Goal: Task Accomplishment & Management: Use online tool/utility

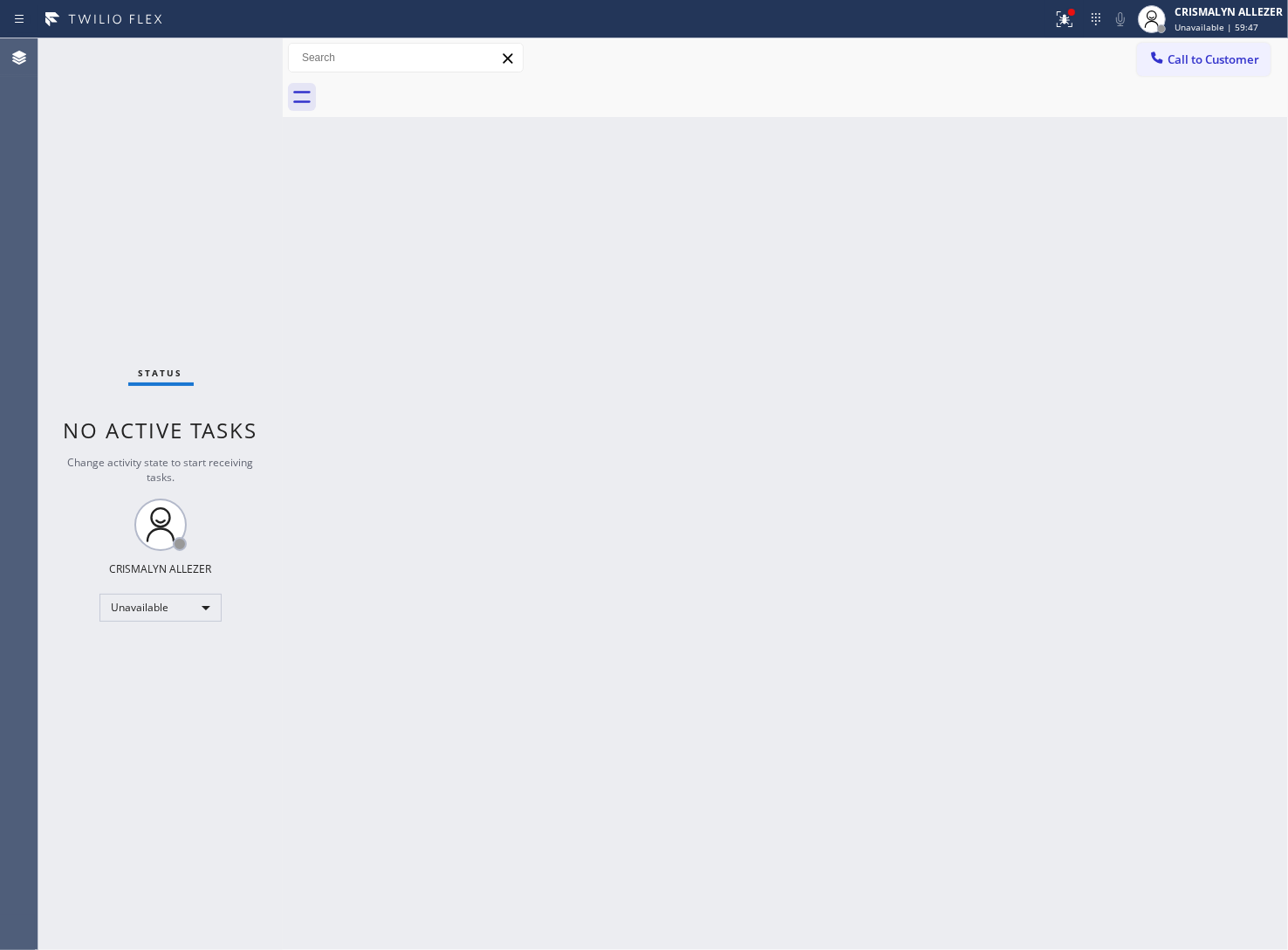
click at [1102, 201] on div "Back to Dashboard Change Sender ID Customers Technicians Select a contact Outbo…" at bounding box center [785, 494] width 1006 height 911
click at [1181, 70] on button "Call to Customer" at bounding box center [1204, 59] width 133 height 33
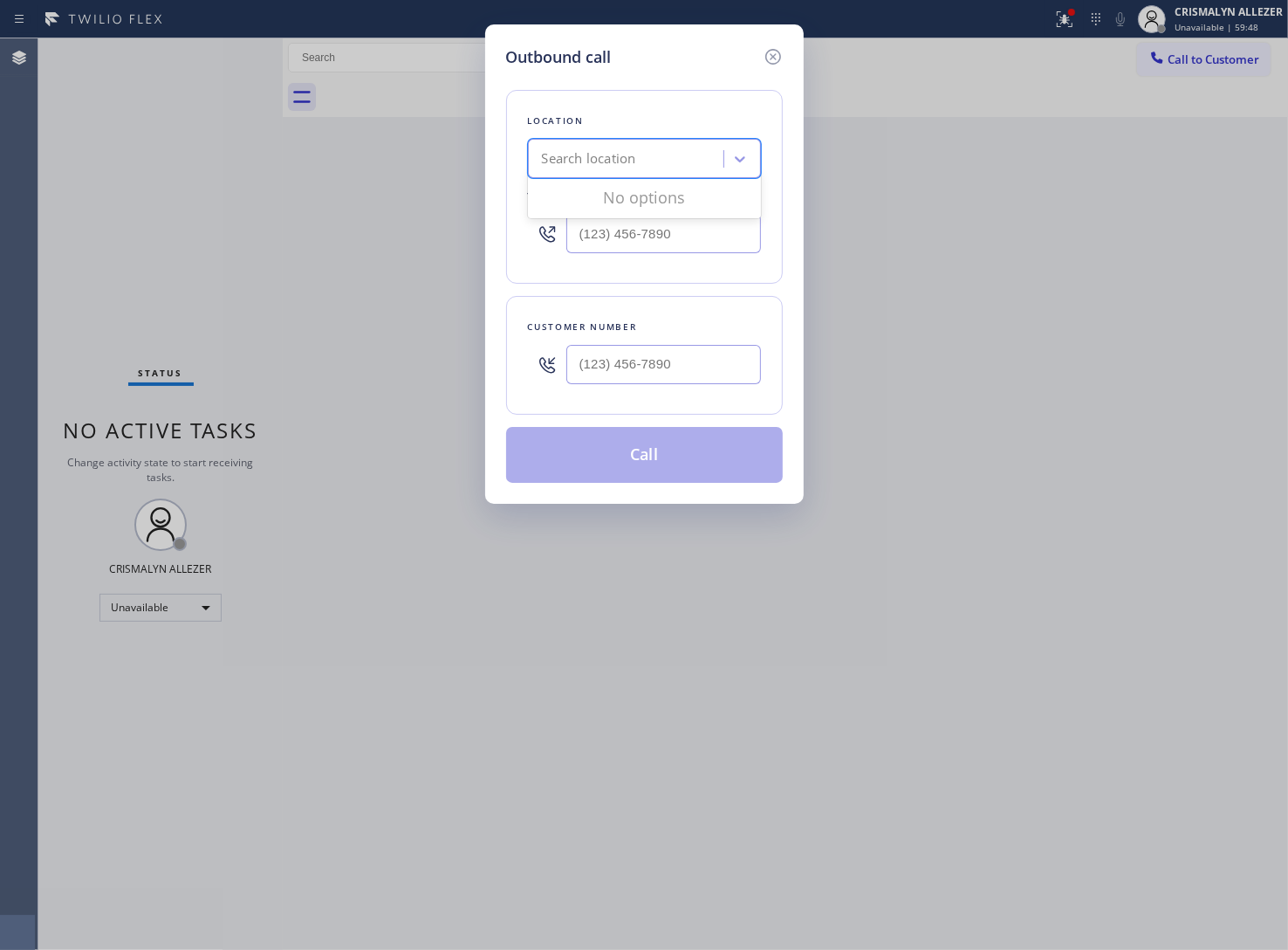
click at [581, 159] on div "Search location" at bounding box center [589, 159] width 94 height 20
paste input "Dish Washer Repair"
type input "Dish Washer Repair"
click at [625, 201] on div "Dish Washer Repair" at bounding box center [644, 195] width 233 height 31
type input "(310) 600-9074"
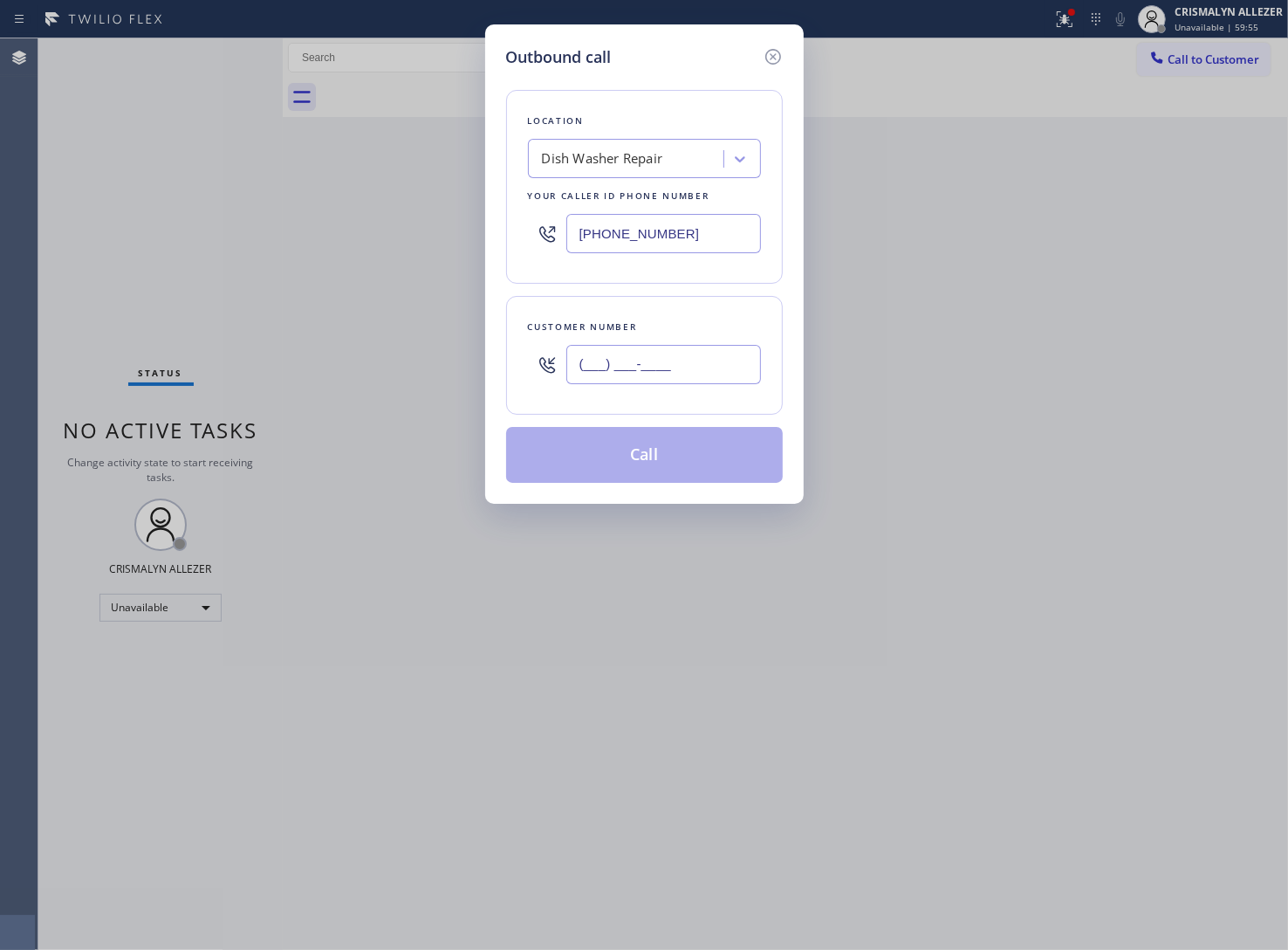
click at [631, 358] on input "(___) ___-____" at bounding box center [664, 364] width 194 height 39
paste input "310) 497-2963"
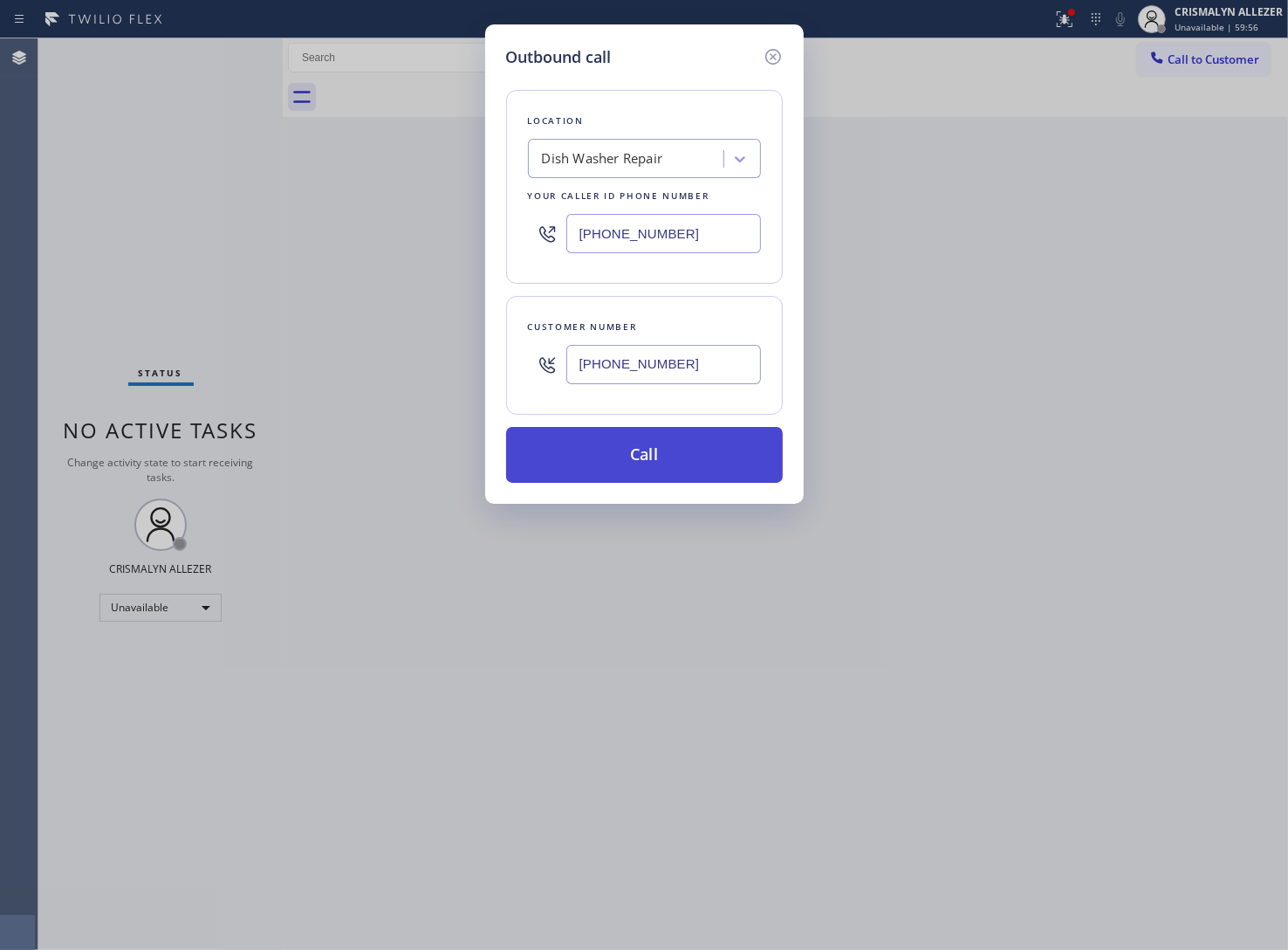
type input "(310) 497-2963"
click at [644, 451] on button "Call" at bounding box center [644, 455] width 277 height 56
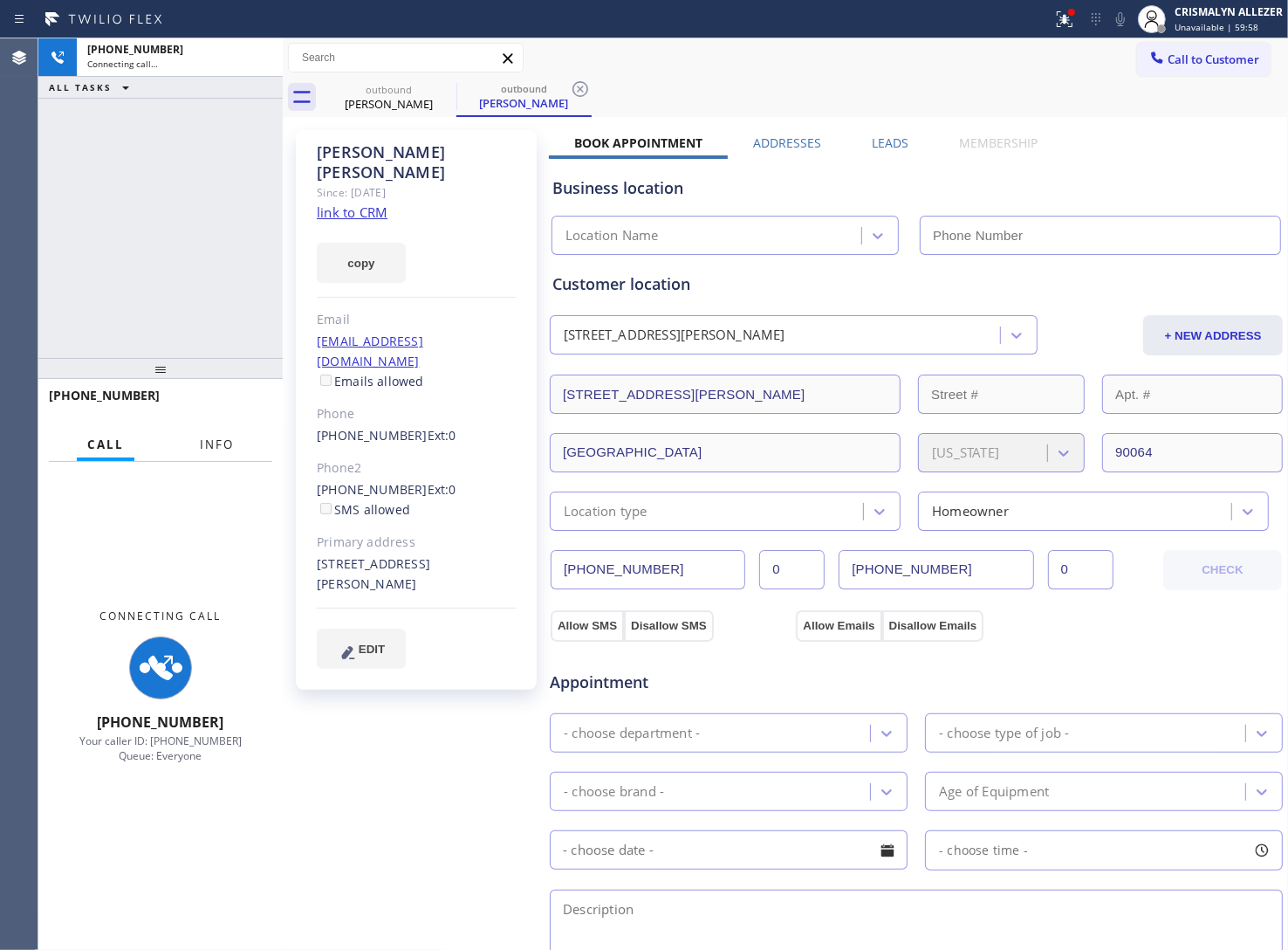
click at [220, 437] on span "Info" at bounding box center [217, 444] width 34 height 16
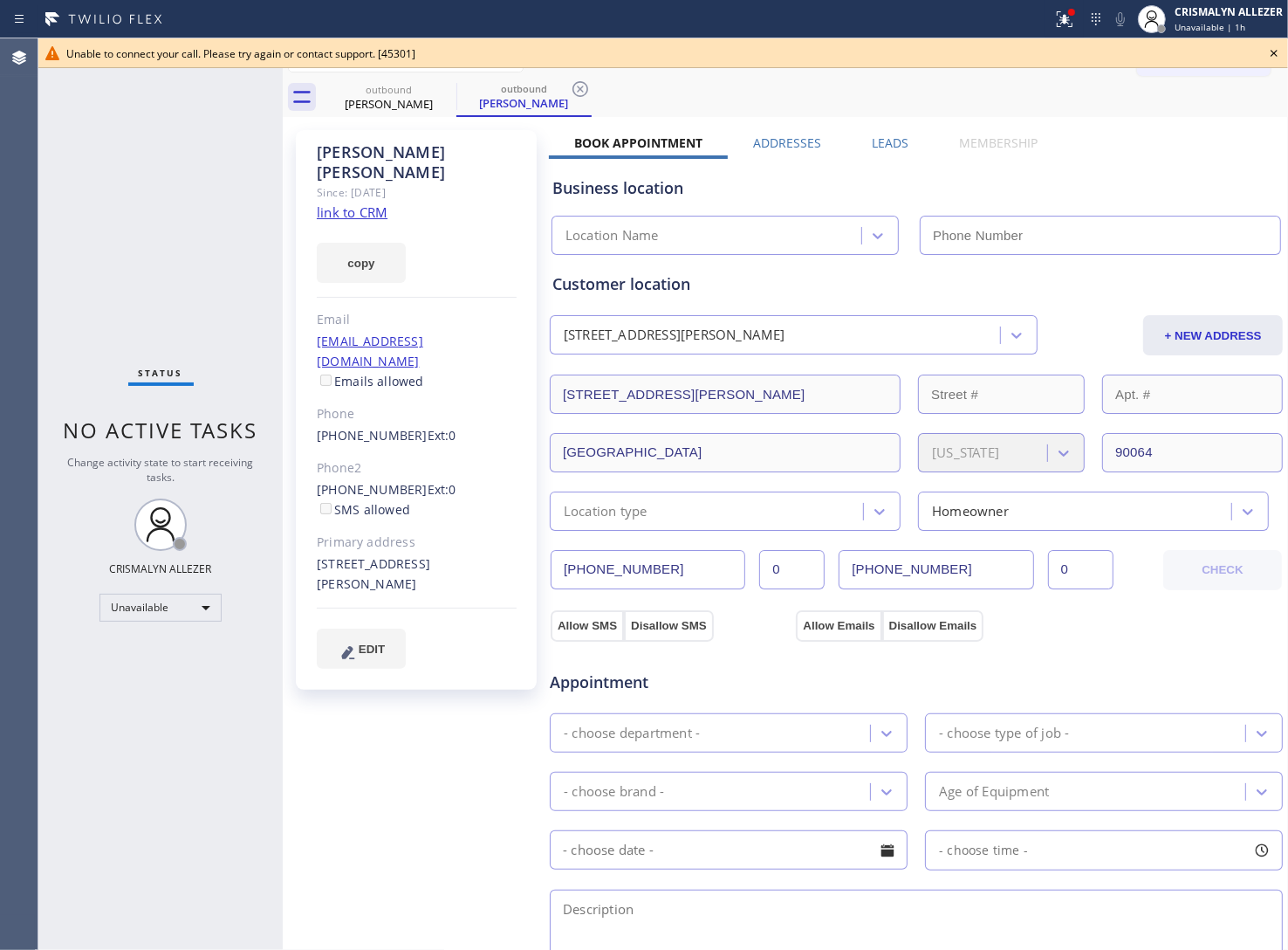
type input "(310) 600-9074"
click at [1272, 54] on icon at bounding box center [1274, 54] width 7 height 7
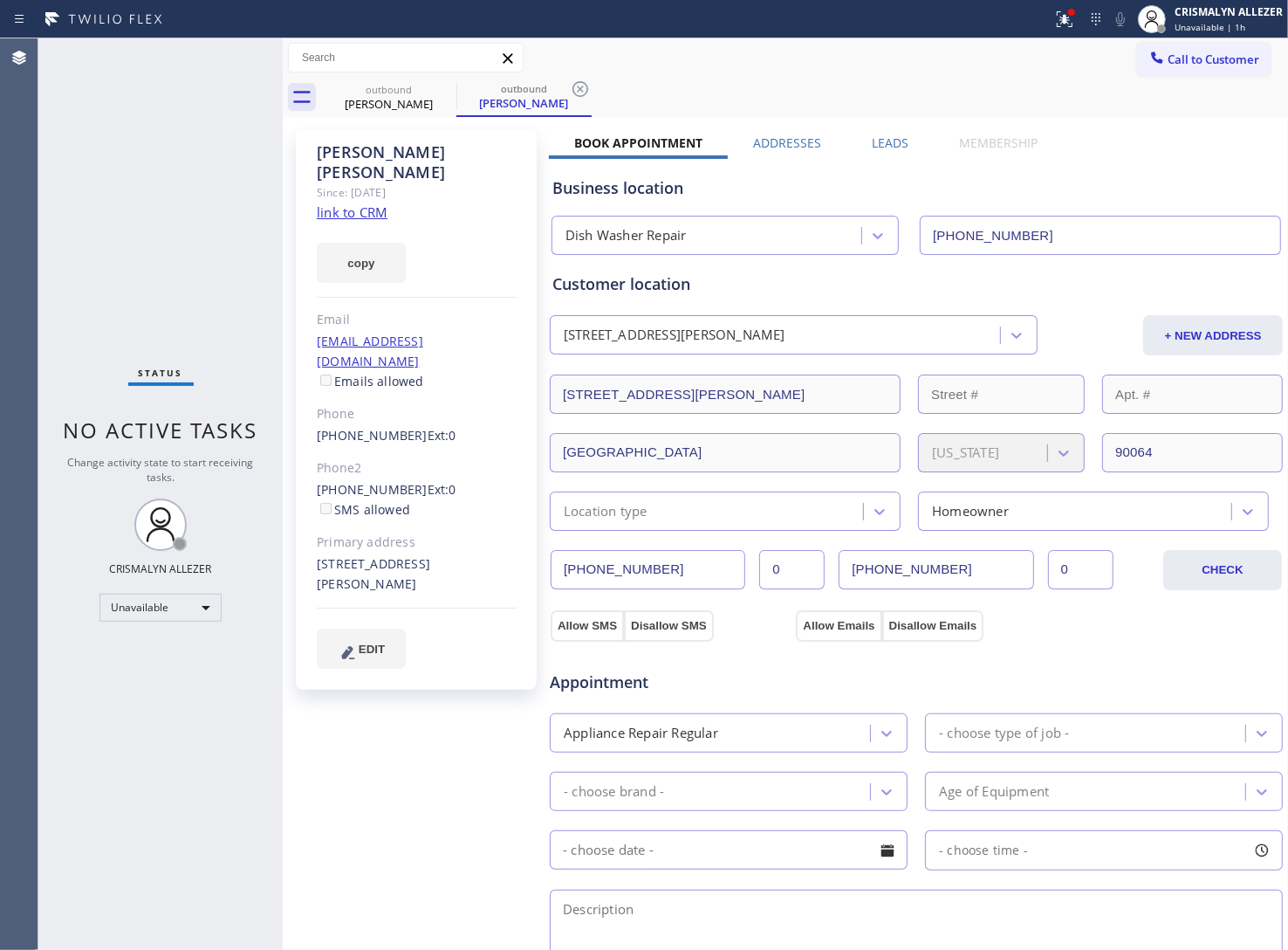
click at [375, 204] on link "link to CRM" at bounding box center [352, 212] width 70 height 18
click at [582, 88] on icon at bounding box center [581, 89] width 21 height 21
click at [450, 93] on icon at bounding box center [444, 89] width 16 height 16
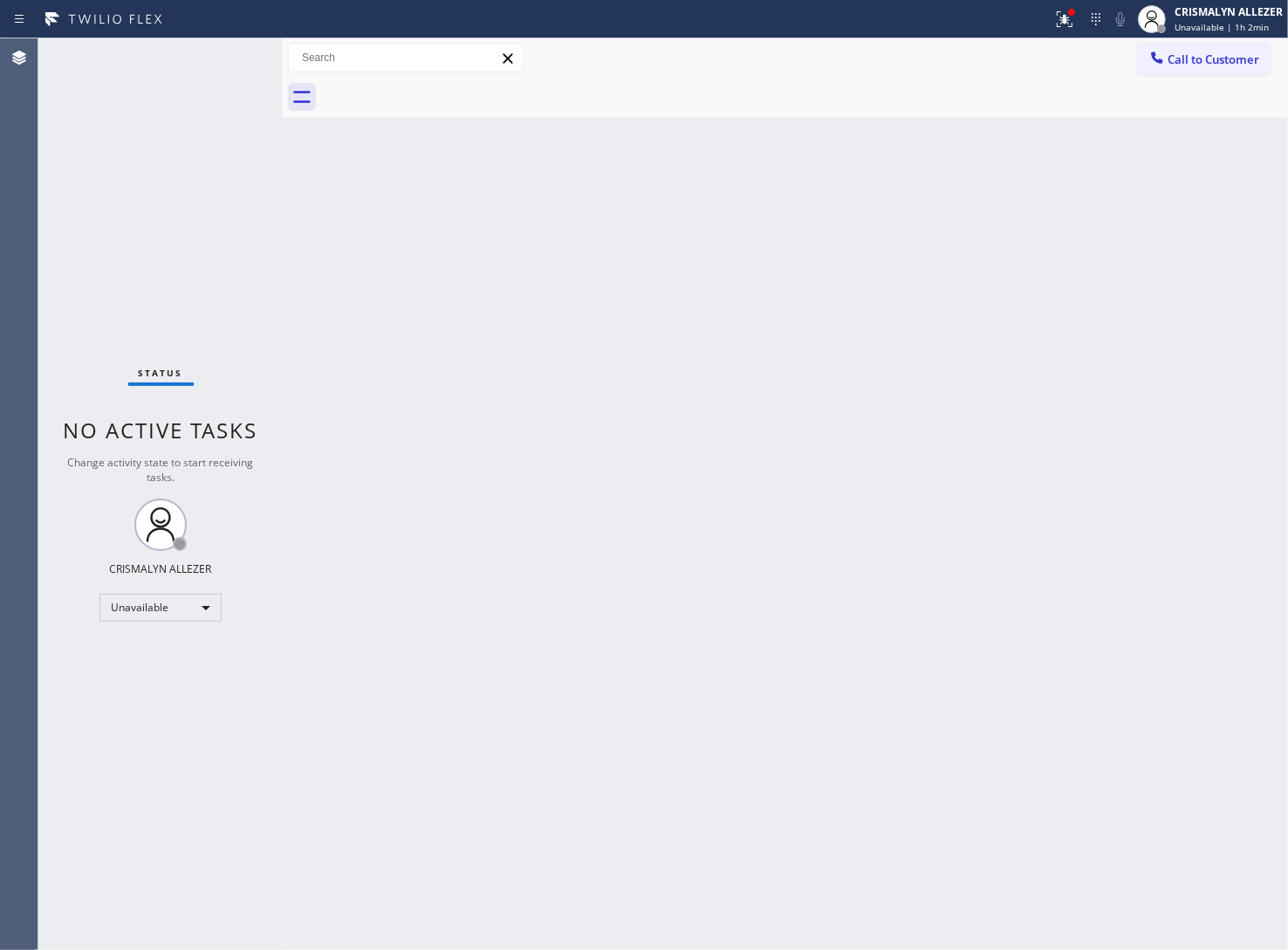
drag, startPoint x: 787, startPoint y: 408, endPoint x: 1095, endPoint y: 242, distance: 349.9
click at [807, 403] on div "Back to Dashboard Change Sender ID Customers Technicians Select a contact Outbo…" at bounding box center [785, 494] width 1006 height 911
click at [1228, 54] on span "Call to Customer" at bounding box center [1213, 59] width 92 height 16
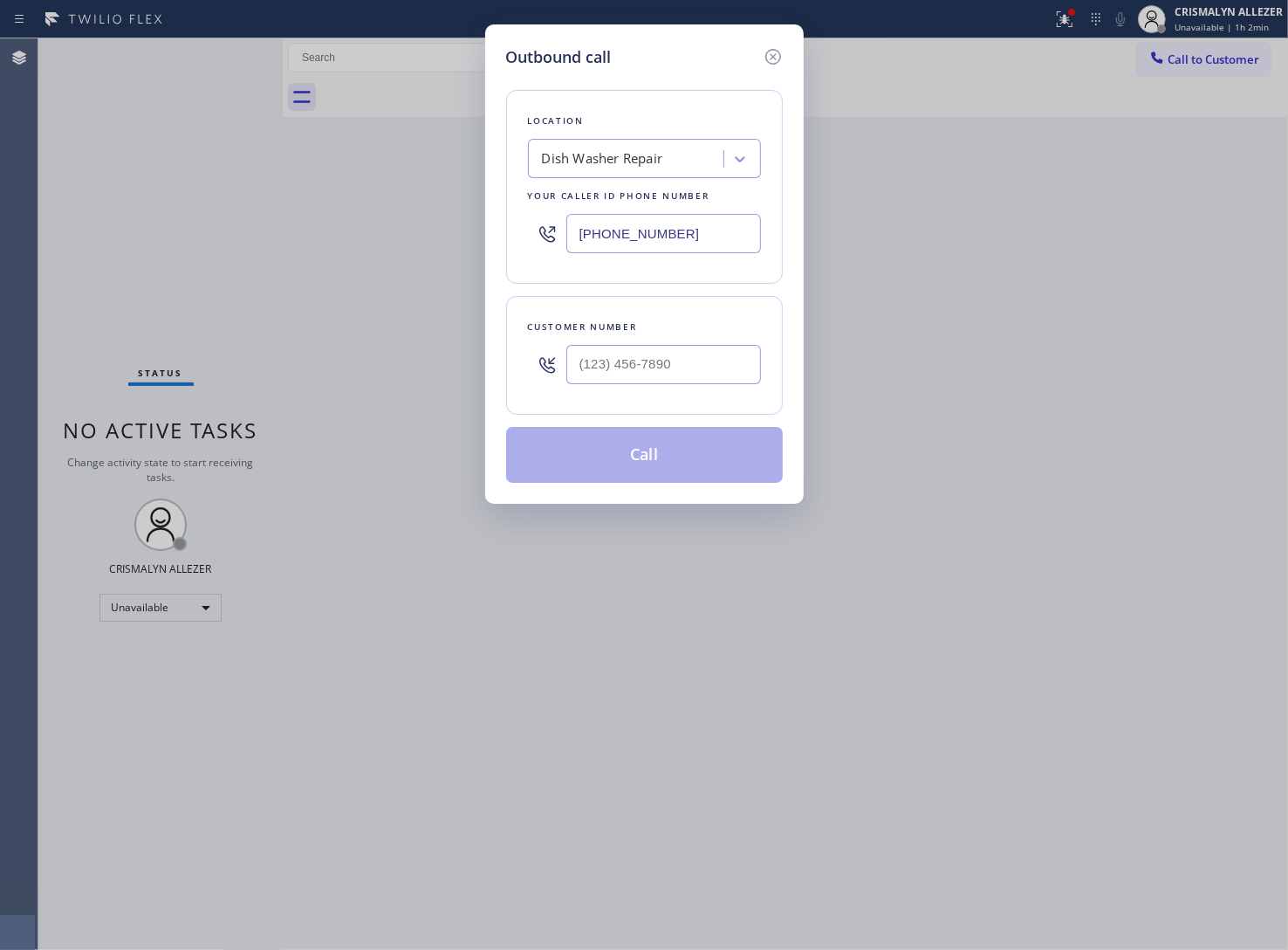
click at [624, 168] on div "Dish Washer Repair" at bounding box center [602, 159] width 121 height 20
paste input "Viking Service NY"
type input "Viking Service NY"
click at [621, 196] on div "Viking Service NY" at bounding box center [644, 204] width 233 height 49
type input "(347) 486-6117"
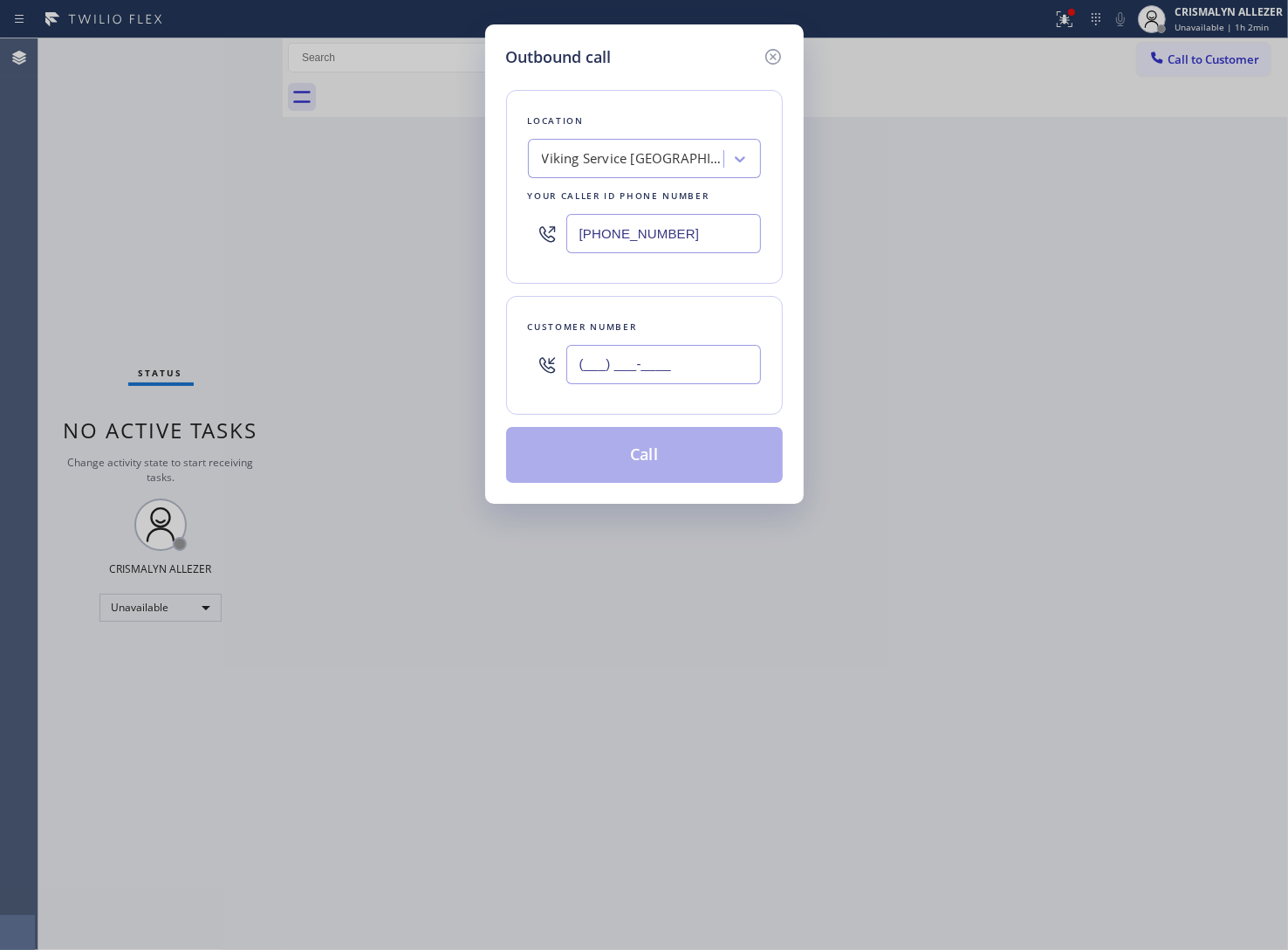
click at [621, 369] on input "(___) ___-____" at bounding box center [664, 364] width 194 height 39
paste input "646) 226-2576"
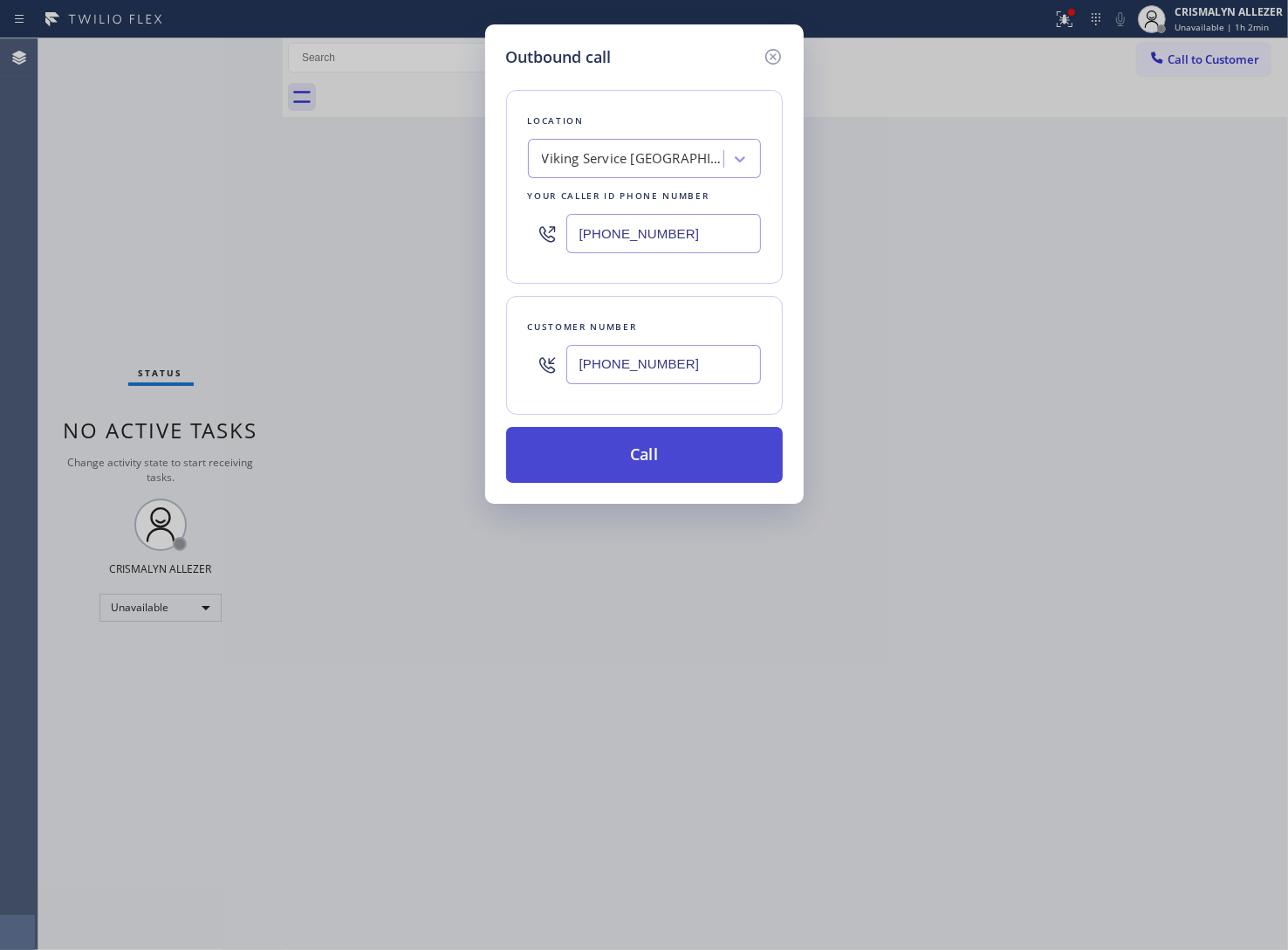
type input "(646) 226-2576"
click at [642, 460] on button "Call" at bounding box center [644, 455] width 277 height 56
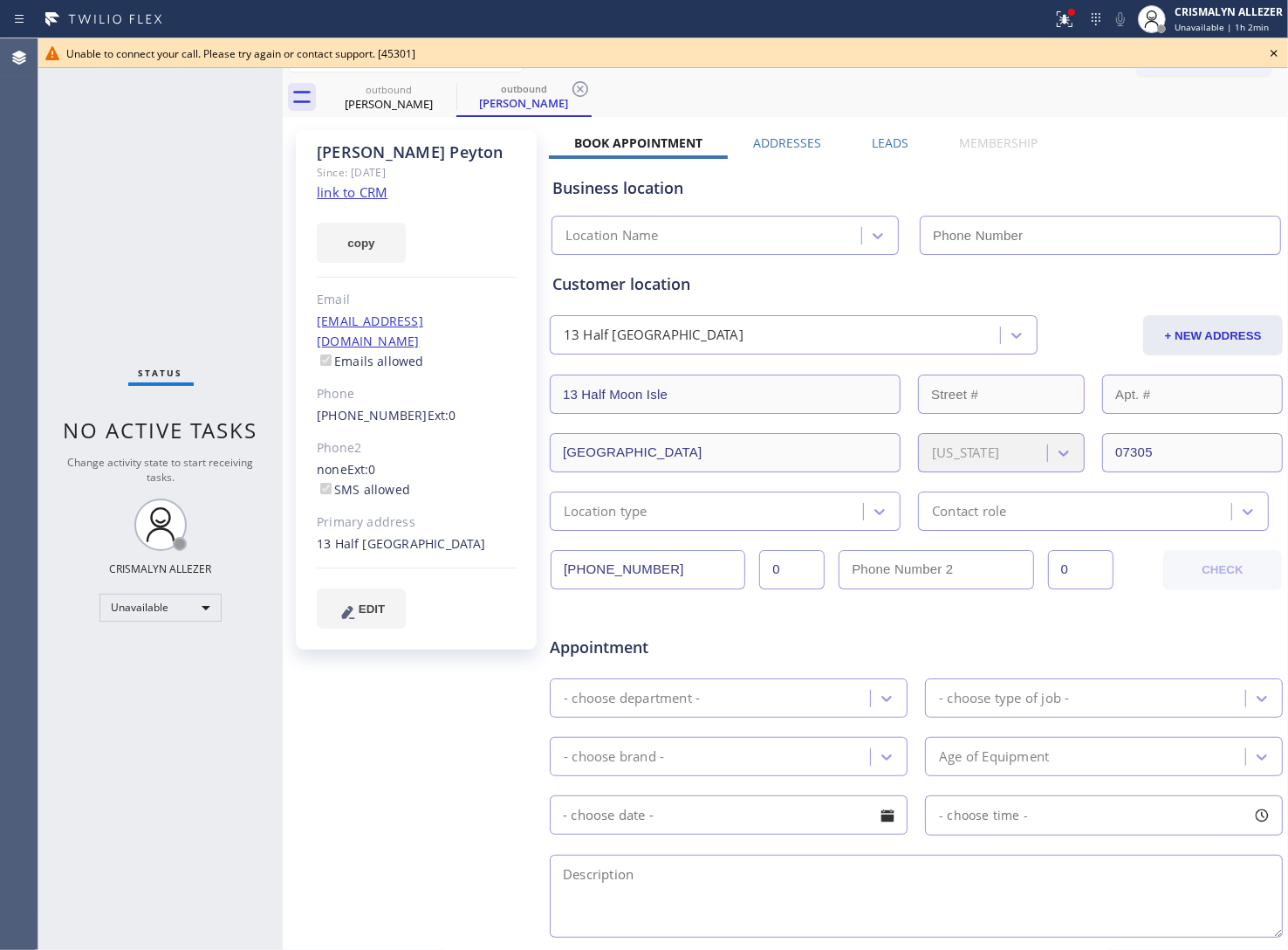
type input "(347) 486-6117"
click at [1277, 53] on icon at bounding box center [1274, 53] width 21 height 21
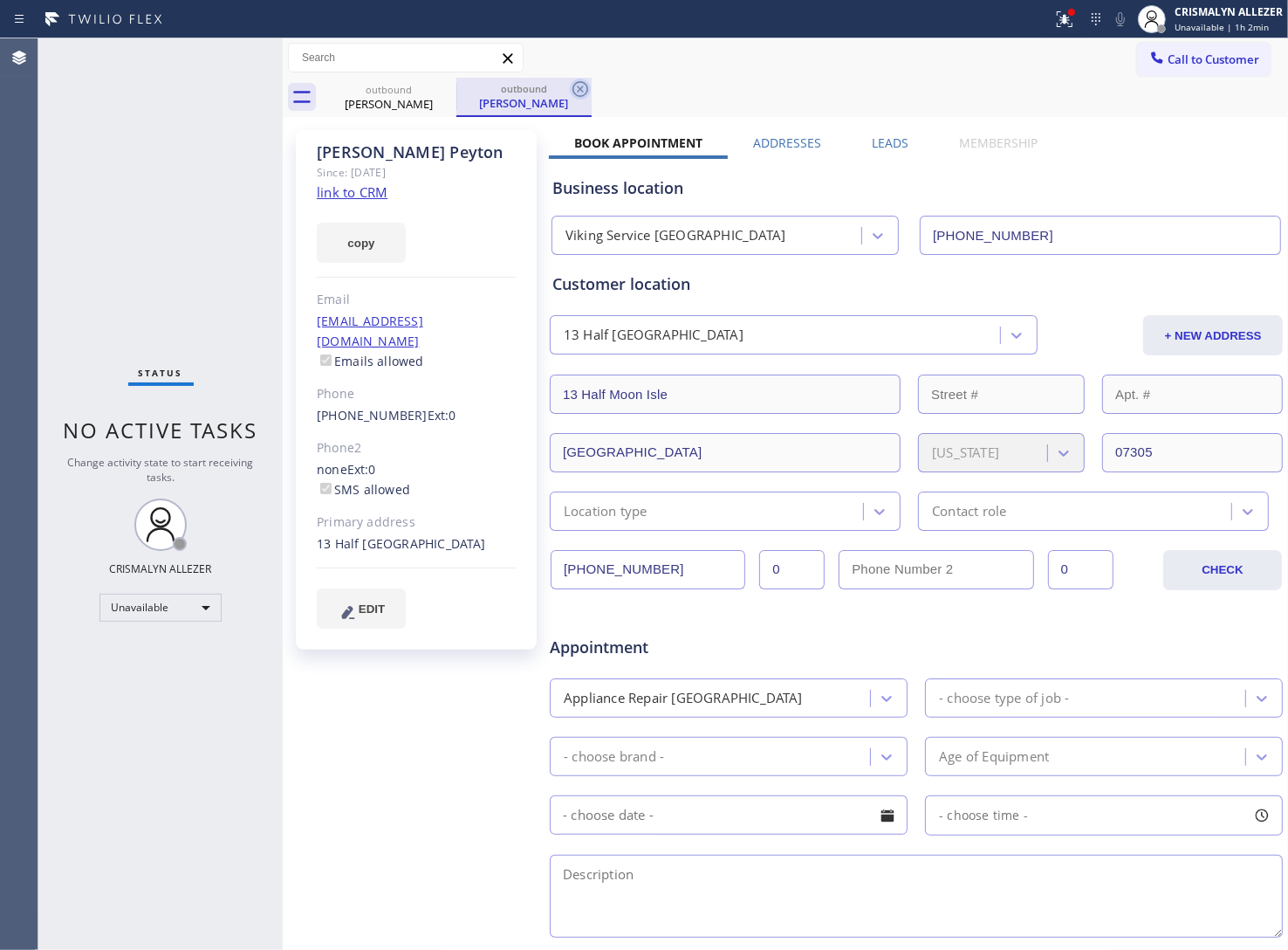
click at [585, 89] on icon at bounding box center [581, 89] width 21 height 21
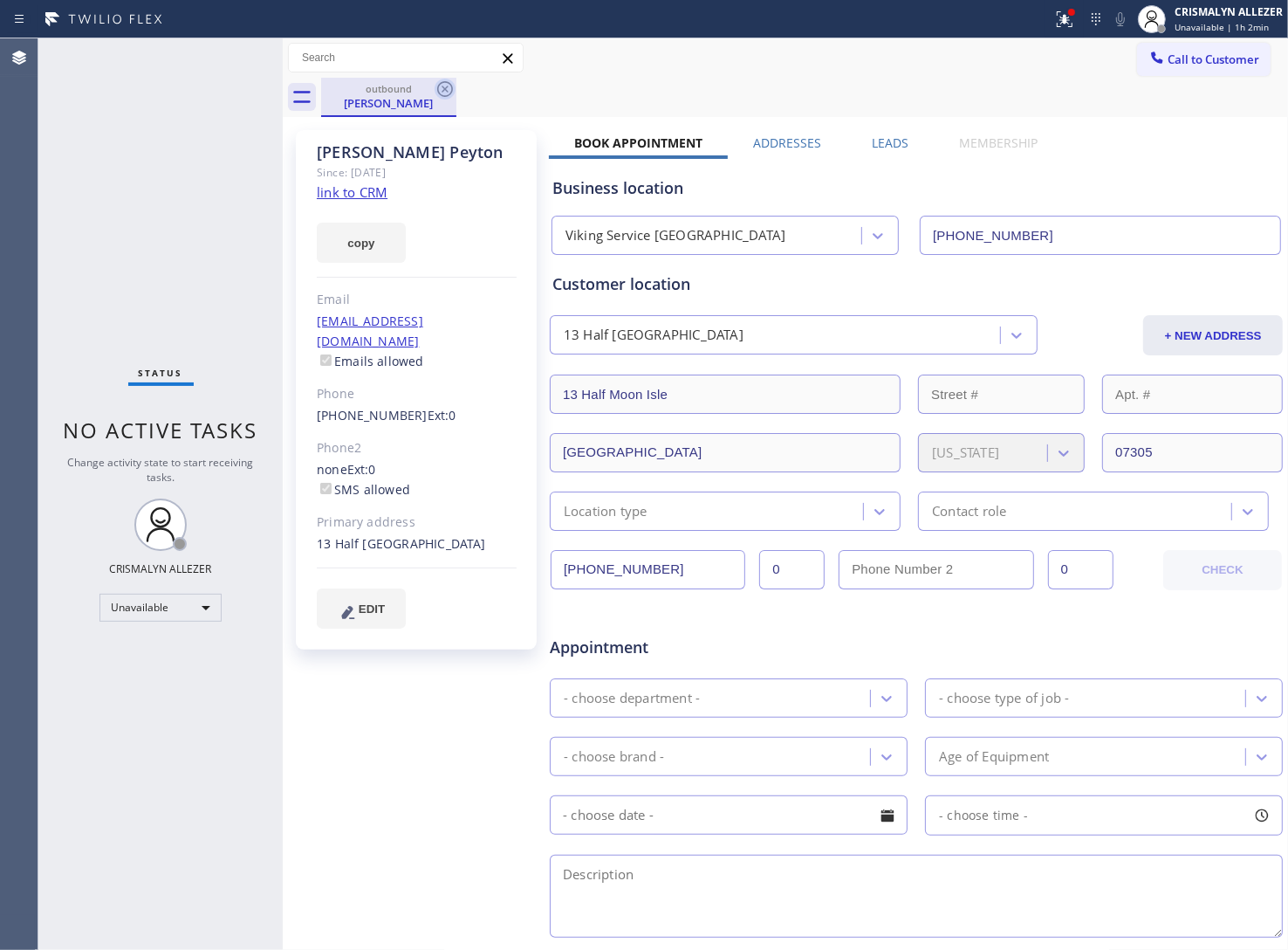
click at [445, 94] on icon at bounding box center [444, 89] width 21 height 21
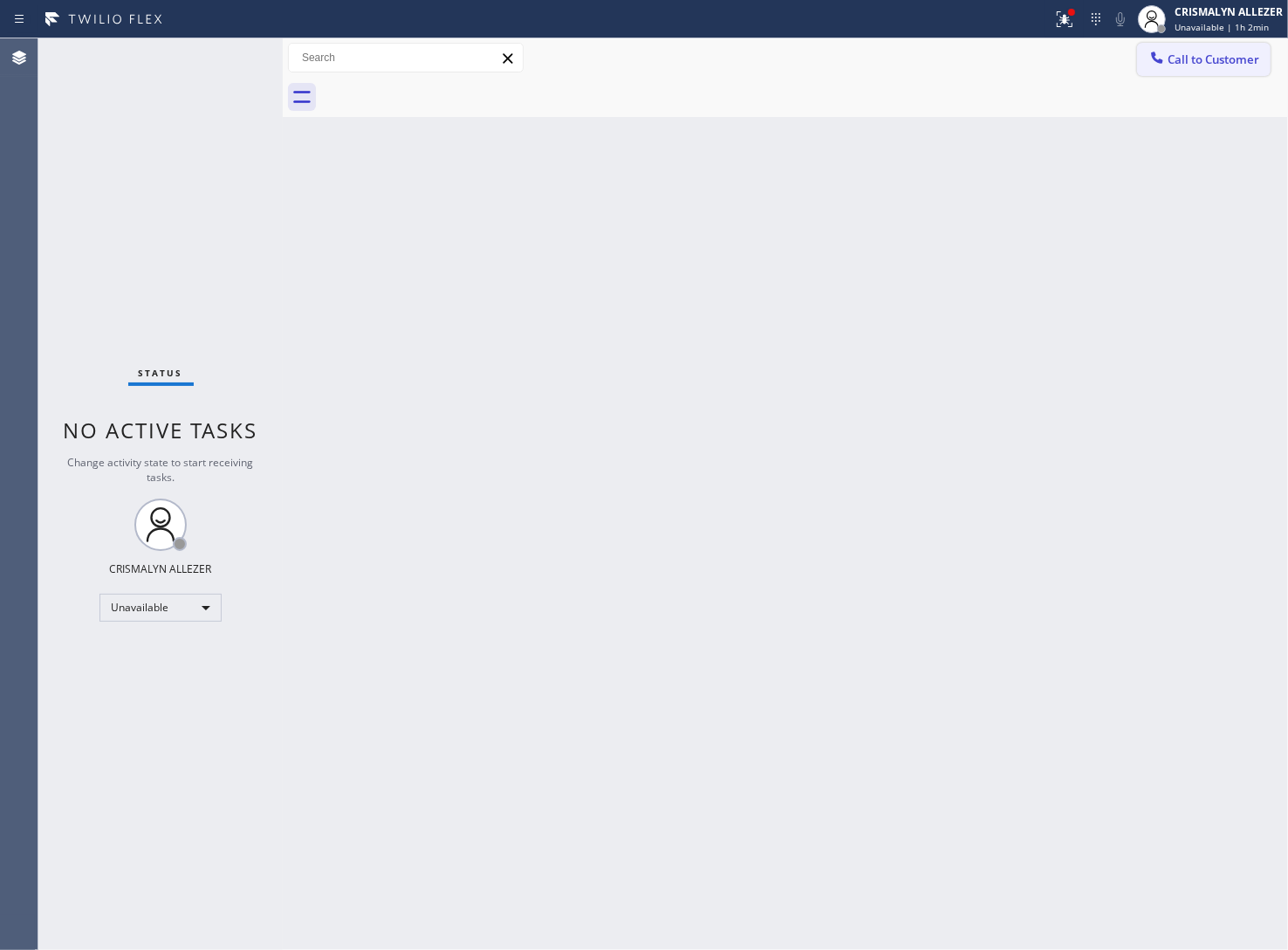
click at [1227, 56] on span "Call to Customer" at bounding box center [1213, 59] width 92 height 16
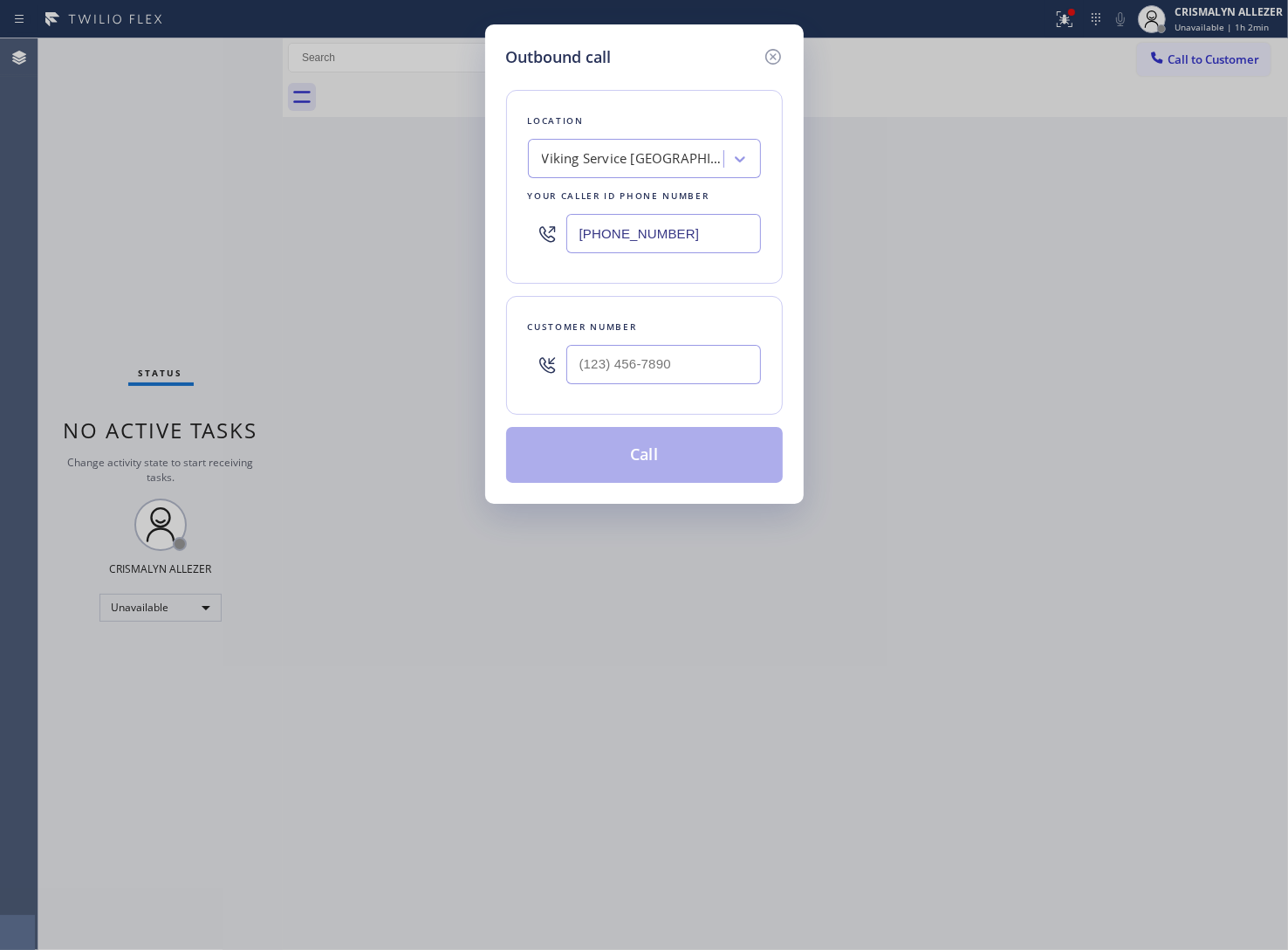
click at [646, 164] on div "Viking Service NY" at bounding box center [633, 159] width 183 height 20
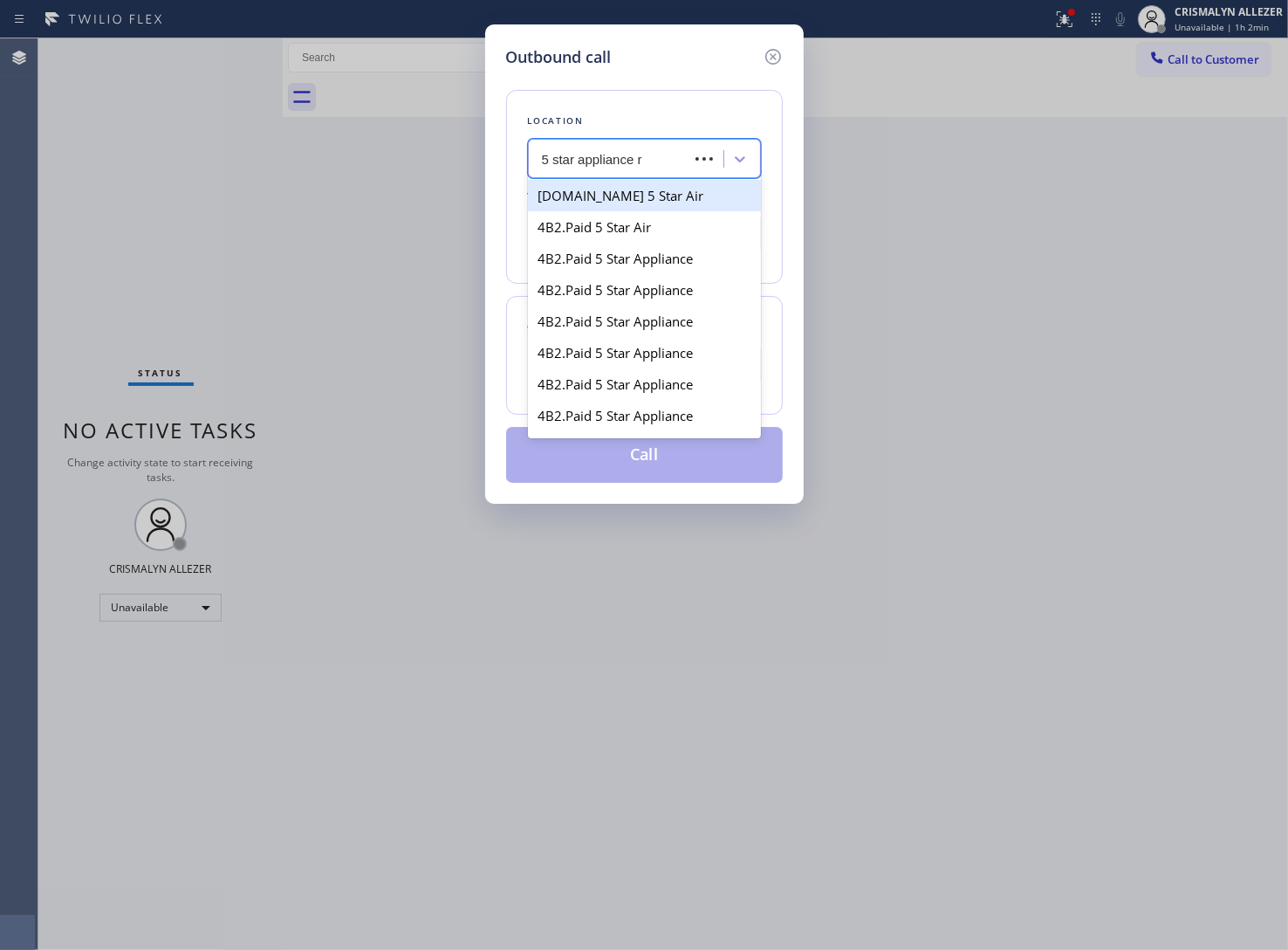
type input "5 star appliance re"
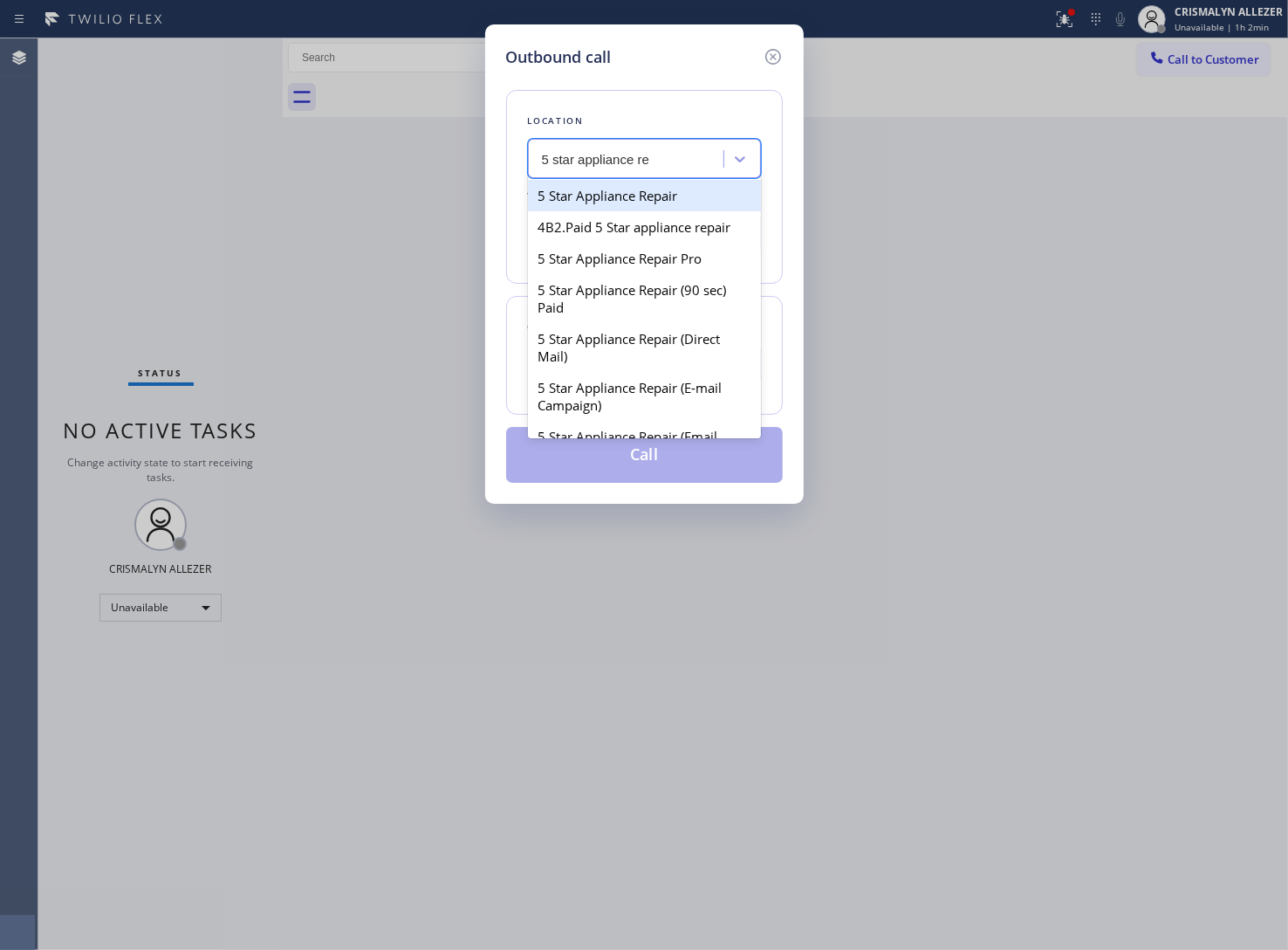
click at [638, 194] on div "5 Star Appliance Repair" at bounding box center [644, 195] width 233 height 31
type input "(855) 731-4952"
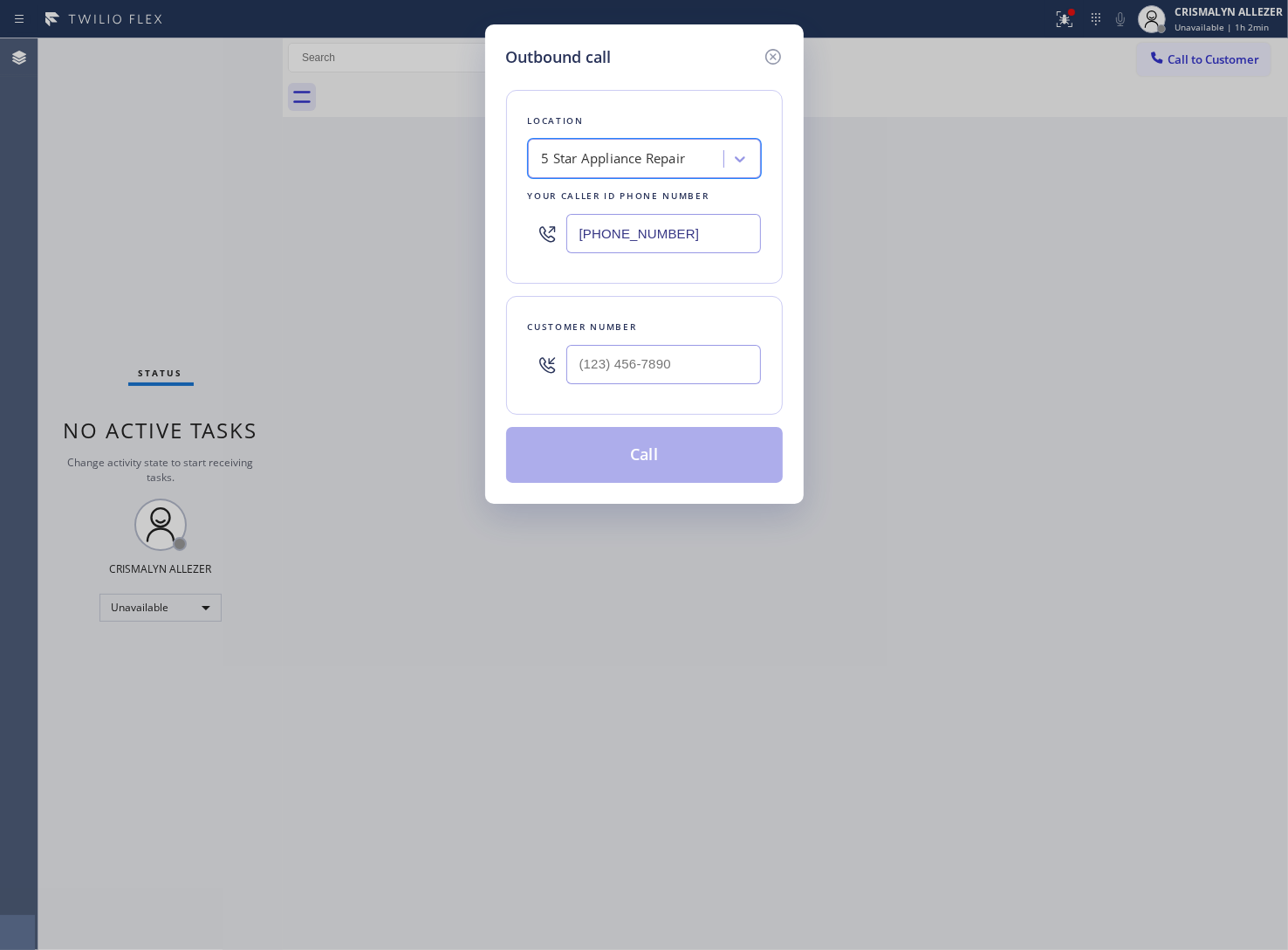
drag, startPoint x: 712, startPoint y: 235, endPoint x: 407, endPoint y: 251, distance: 305.4
click at [407, 251] on div "Outbound call Location option 5 Star Appliance Repair, selected. 100 results av…" at bounding box center [644, 475] width 1288 height 950
click at [676, 357] on input "(___) ___-____" at bounding box center [664, 364] width 194 height 39
paste input "646) 226-2576"
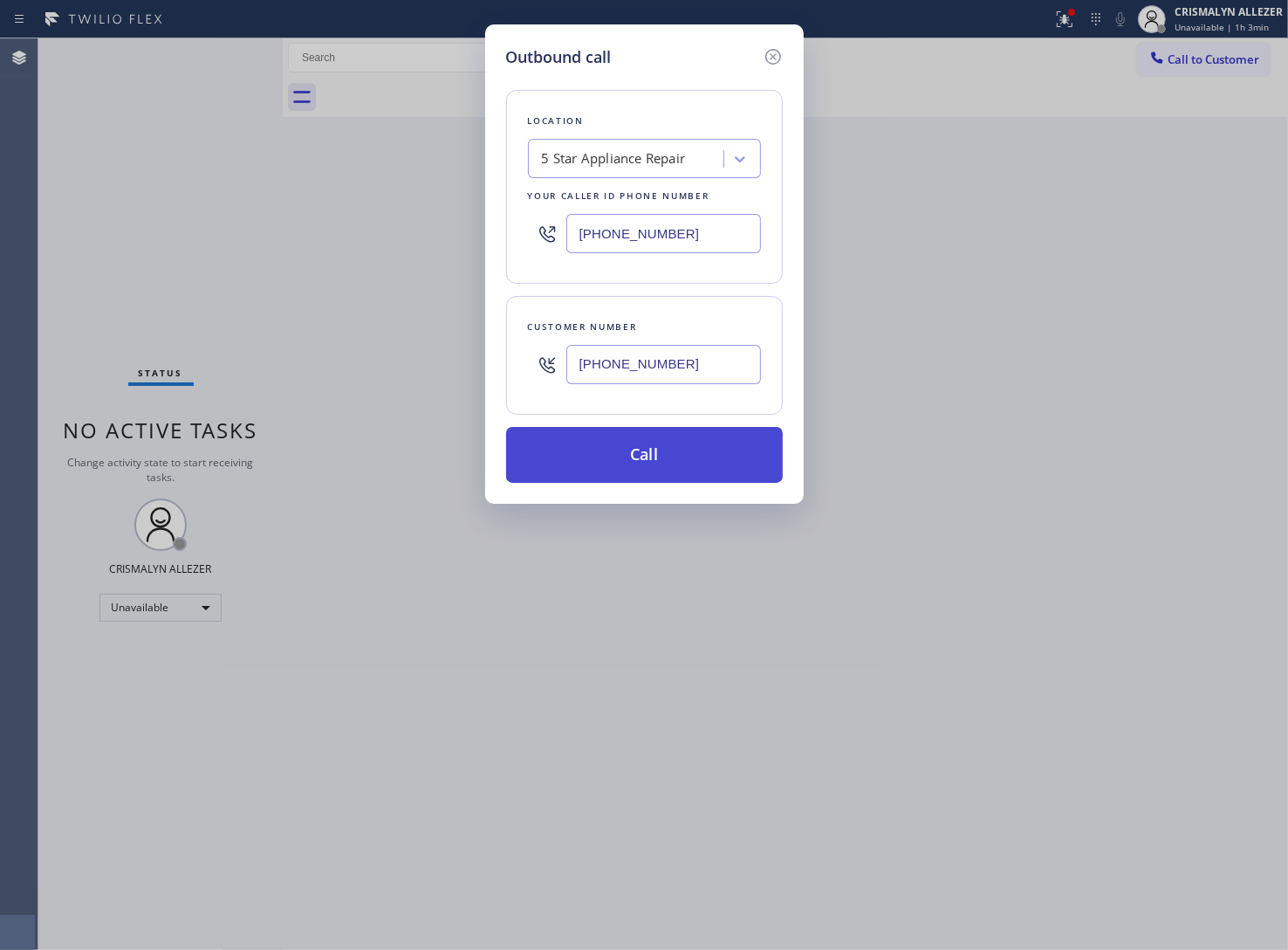
type input "(646) 226-2576"
click at [659, 464] on button "Call" at bounding box center [644, 455] width 277 height 56
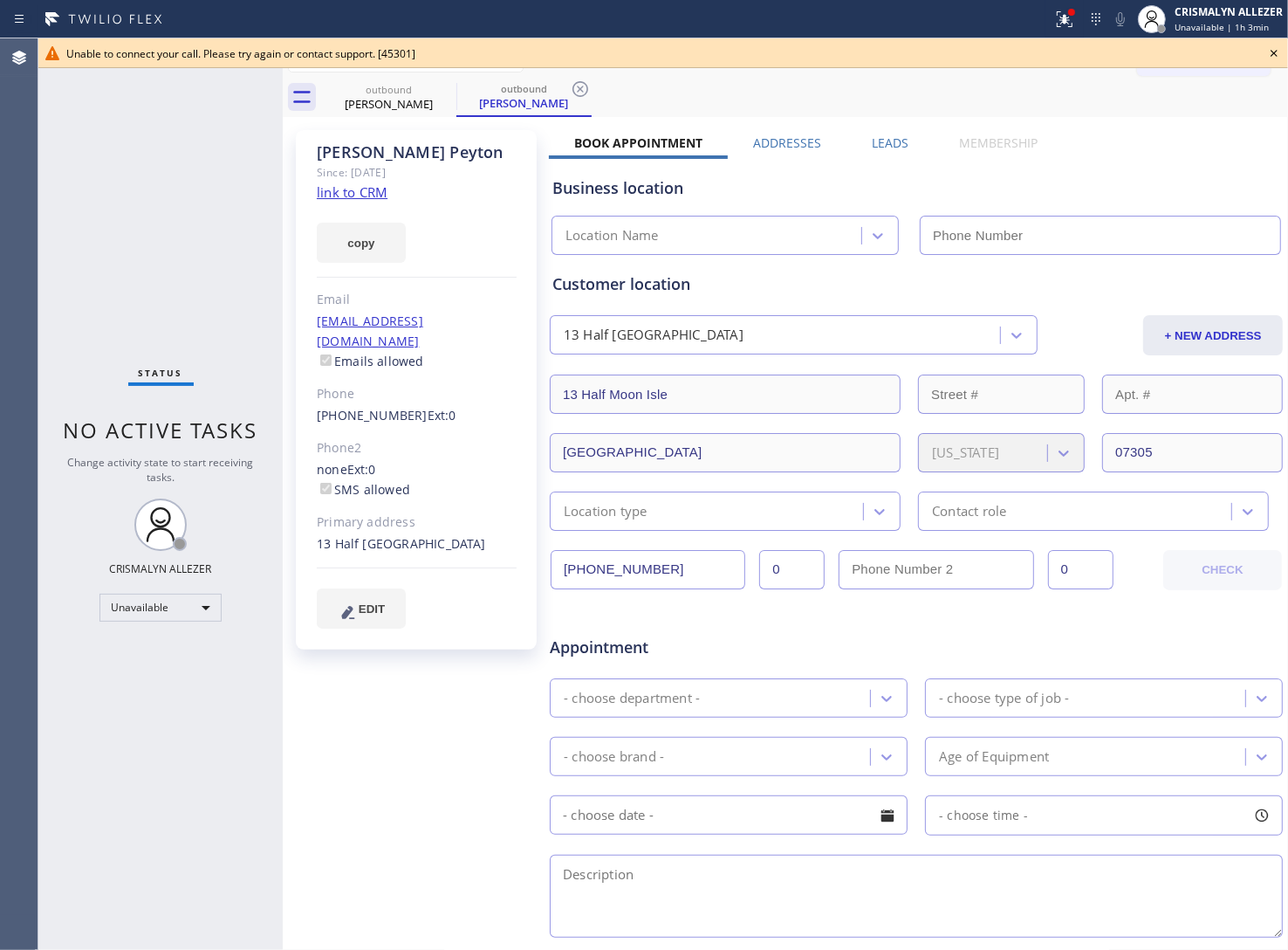
type input "(855) 731-4952"
click at [1276, 53] on icon at bounding box center [1274, 53] width 21 height 21
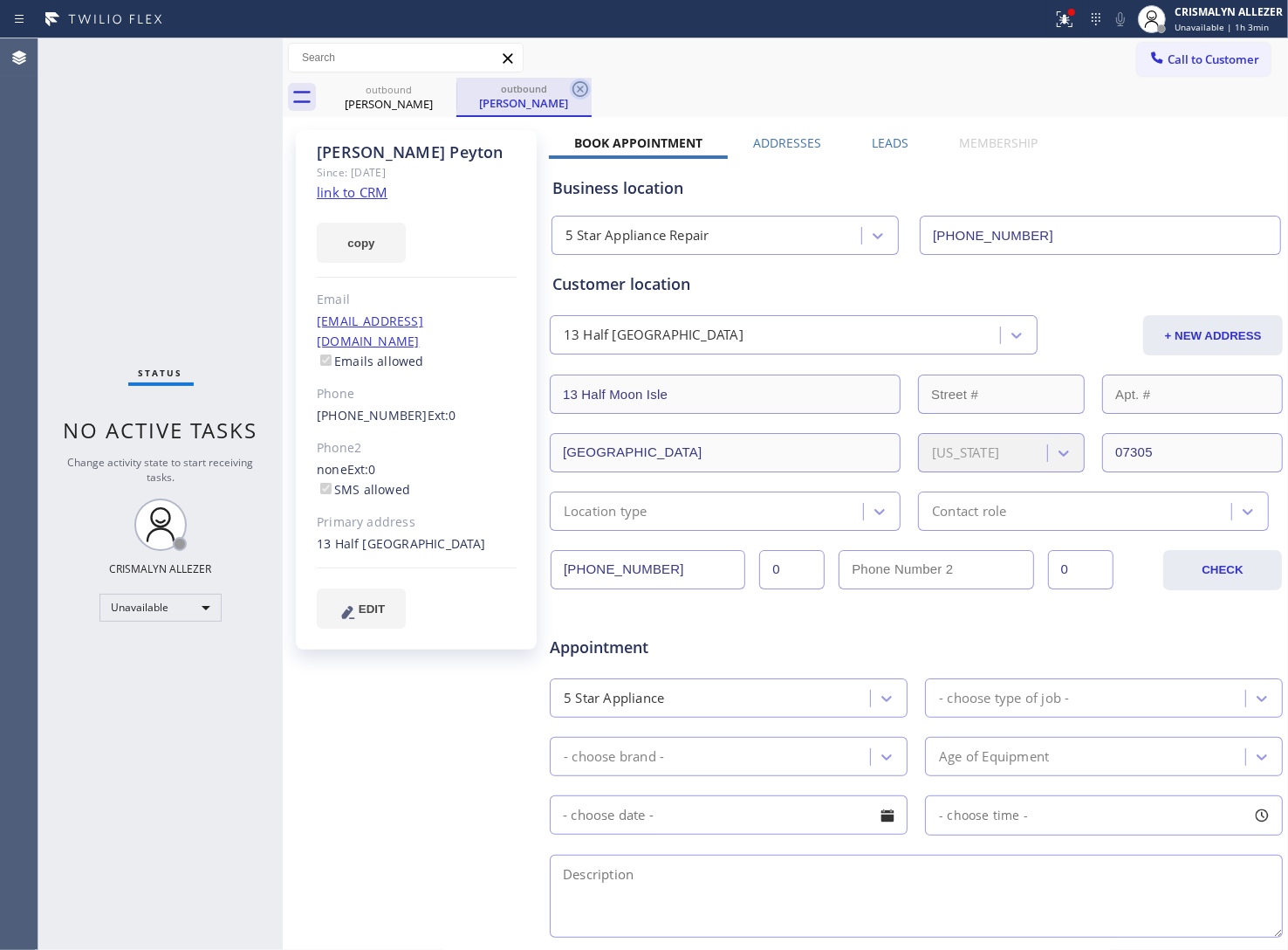
click at [582, 92] on icon at bounding box center [580, 89] width 16 height 16
click at [448, 93] on icon at bounding box center [444, 89] width 21 height 21
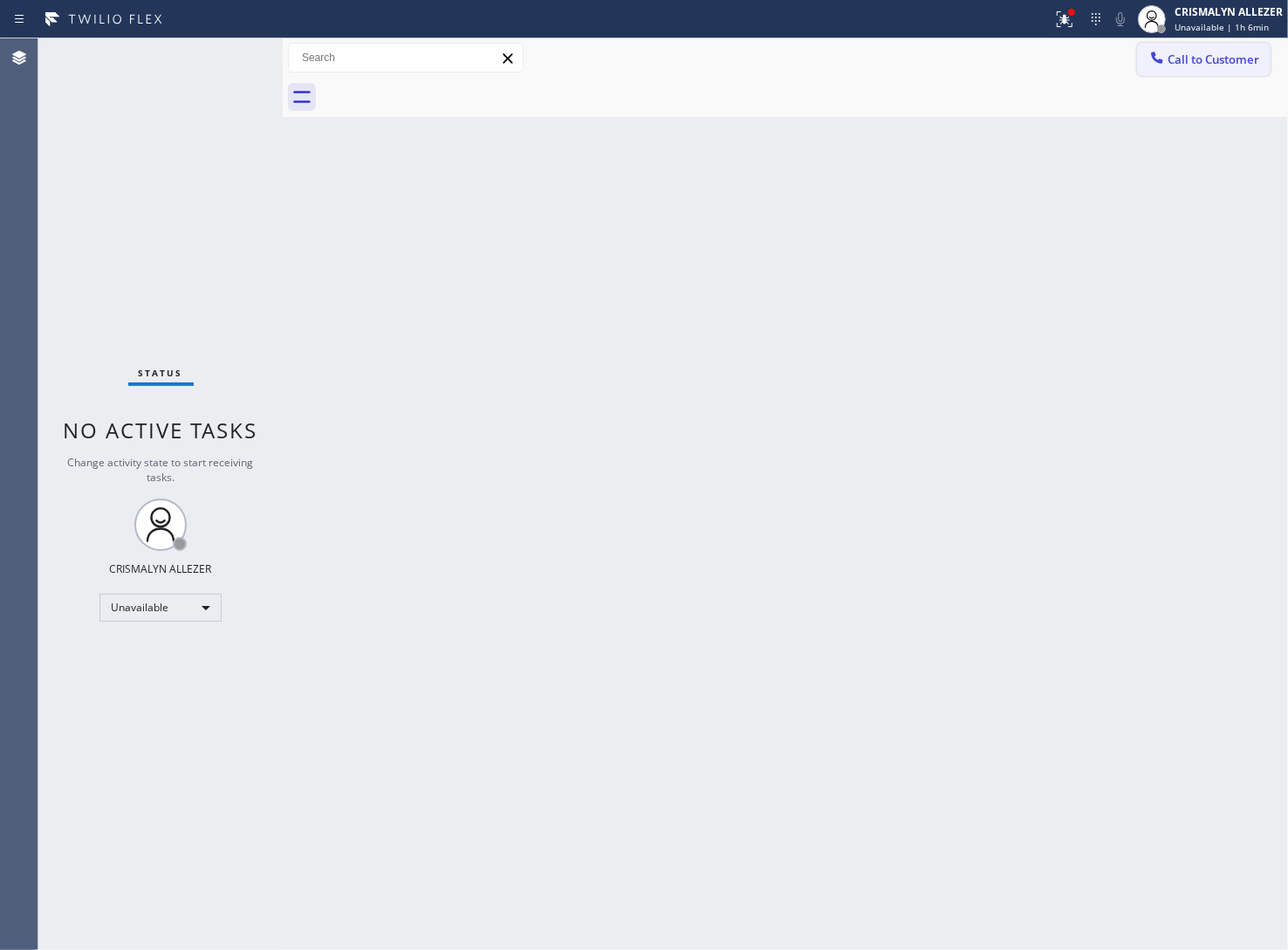
click at [1208, 72] on button "Call to Customer" at bounding box center [1204, 59] width 133 height 33
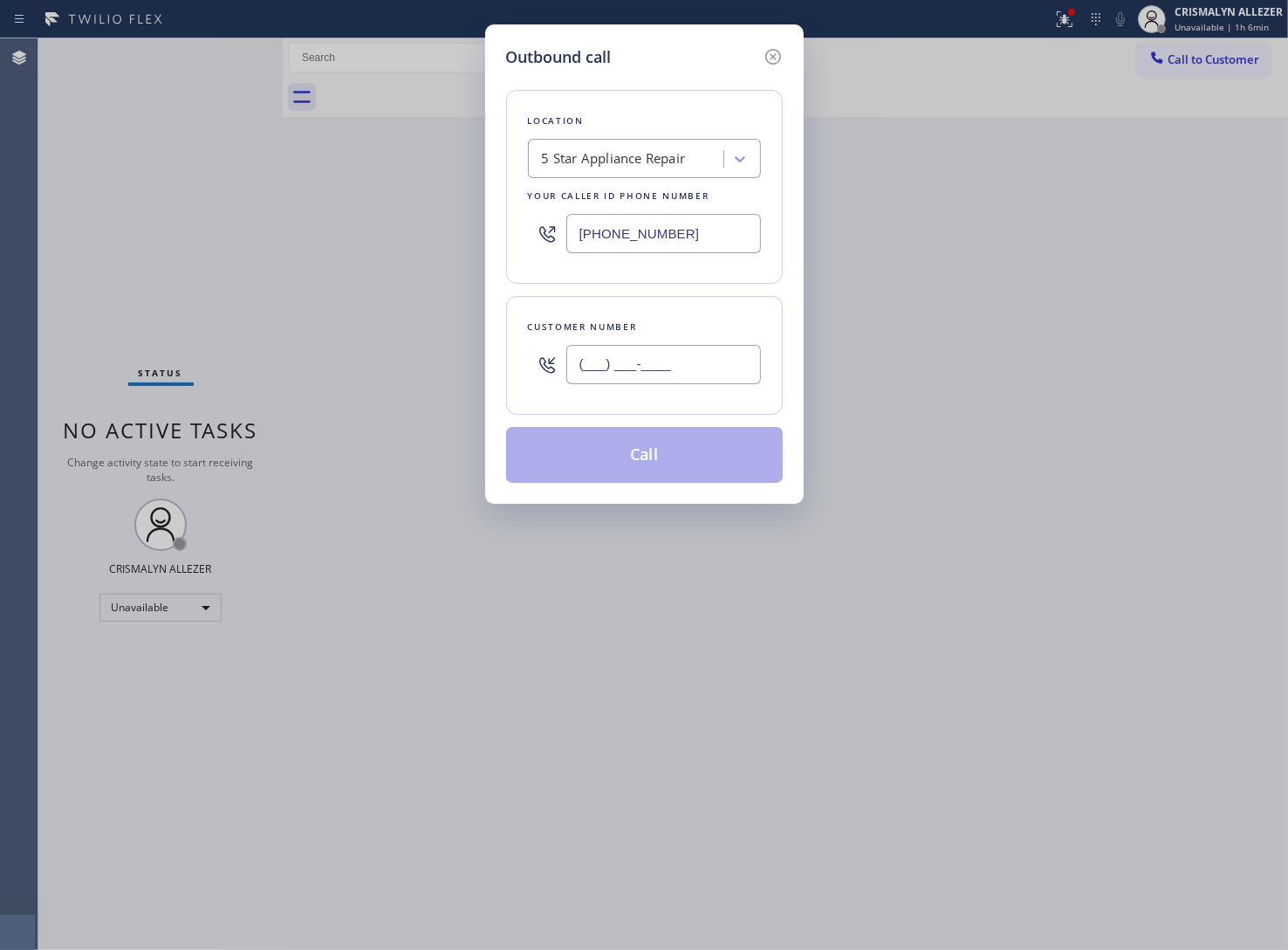
click at [668, 367] on input "(___) ___-____" at bounding box center [664, 364] width 194 height 39
paste input "646) 226-2576"
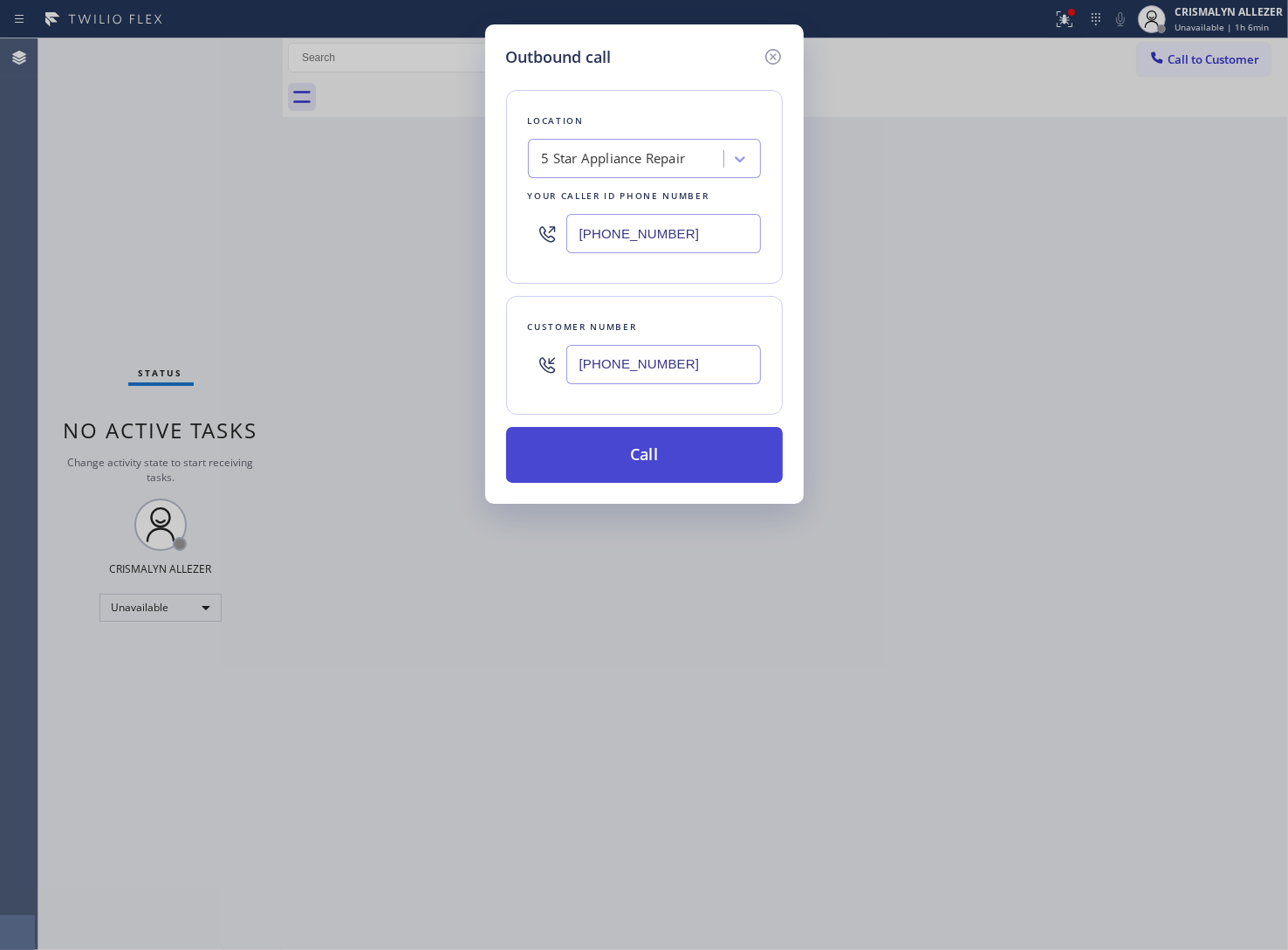
type input "(646) 226-2576"
click at [655, 454] on button "Call" at bounding box center [644, 455] width 277 height 56
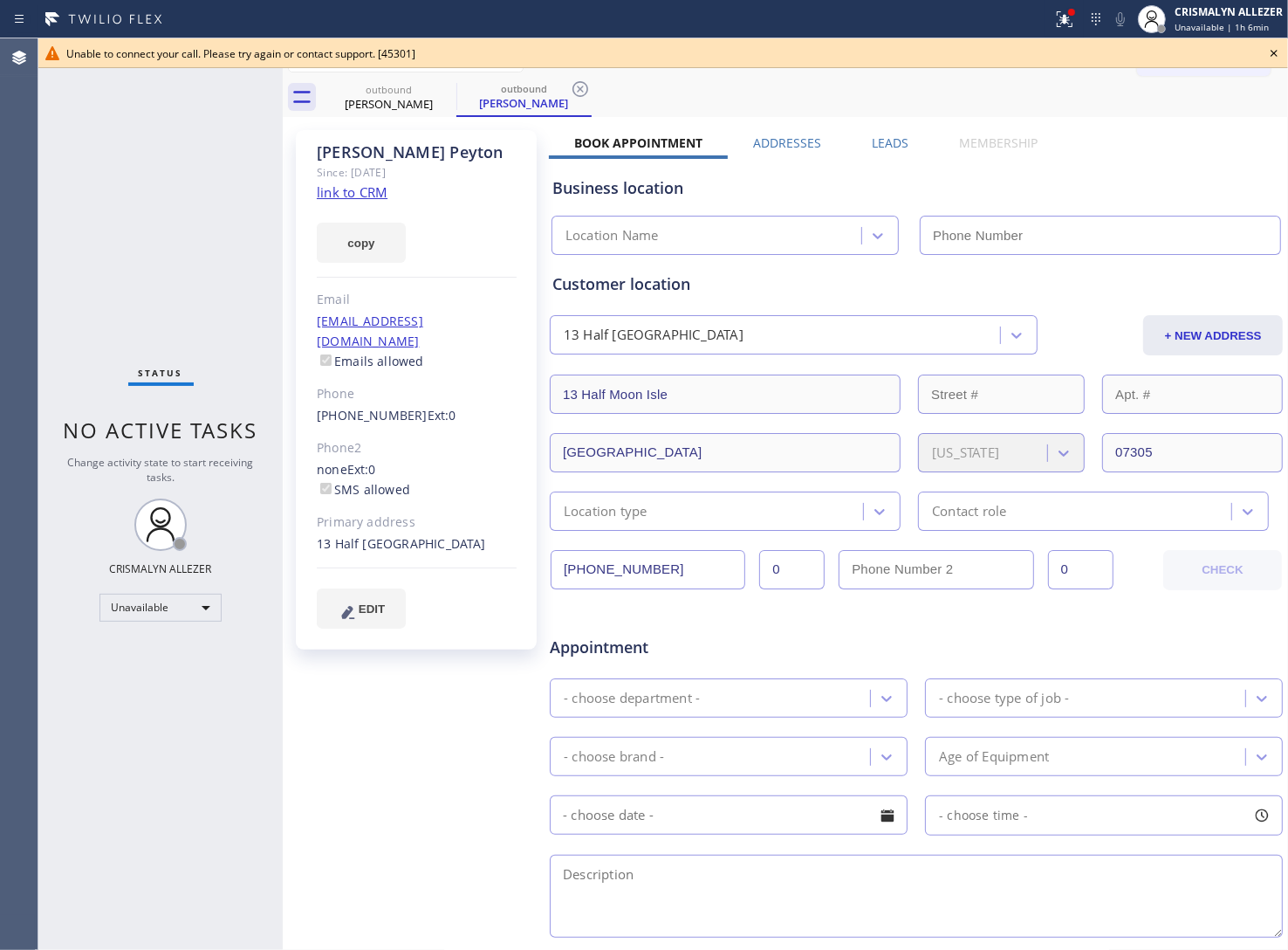
type input "(855) 731-4952"
drag, startPoint x: 250, startPoint y: 207, endPoint x: 670, endPoint y: 128, distance: 427.4
click at [256, 206] on div "Status No active tasks Change activity state to start receiving tasks. CRISMALY…" at bounding box center [160, 494] width 244 height 911
click at [1270, 50] on icon at bounding box center [1274, 53] width 21 height 21
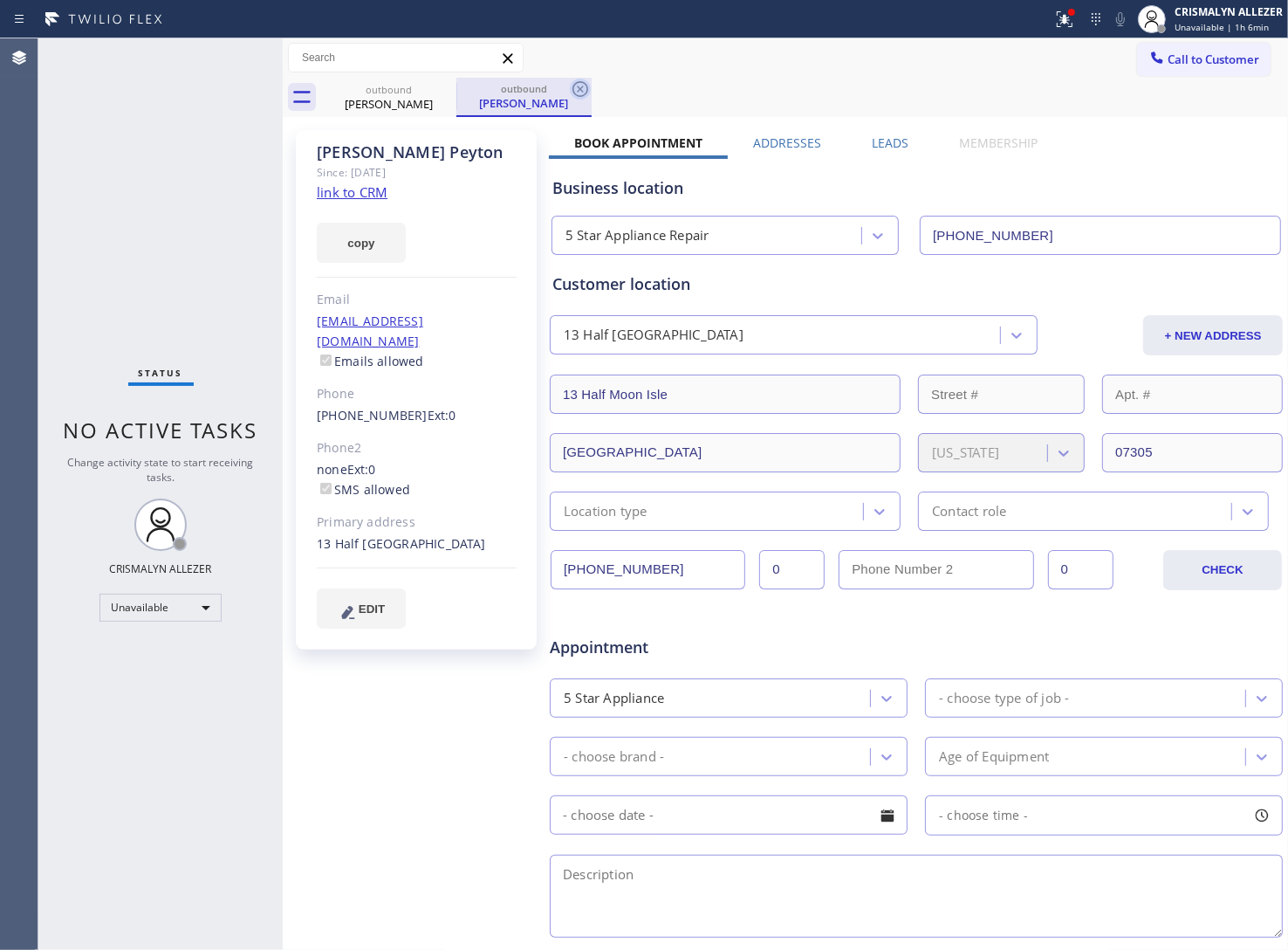
click at [576, 89] on icon at bounding box center [581, 89] width 21 height 21
click at [438, 84] on icon at bounding box center [444, 89] width 16 height 16
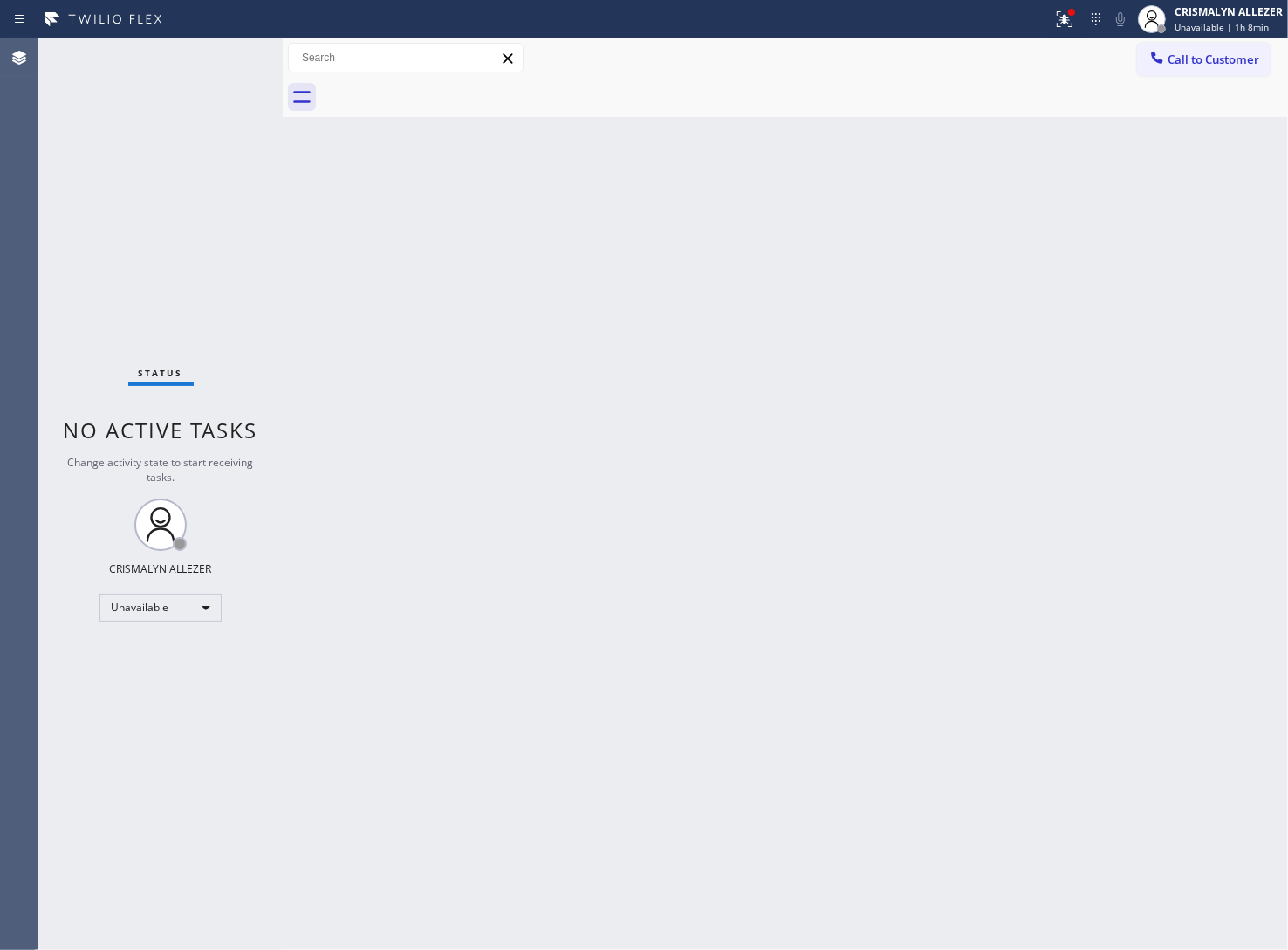
click at [683, 513] on div "Back to Dashboard Change Sender ID Customers Technicians Select a contact Outbo…" at bounding box center [785, 494] width 1006 height 911
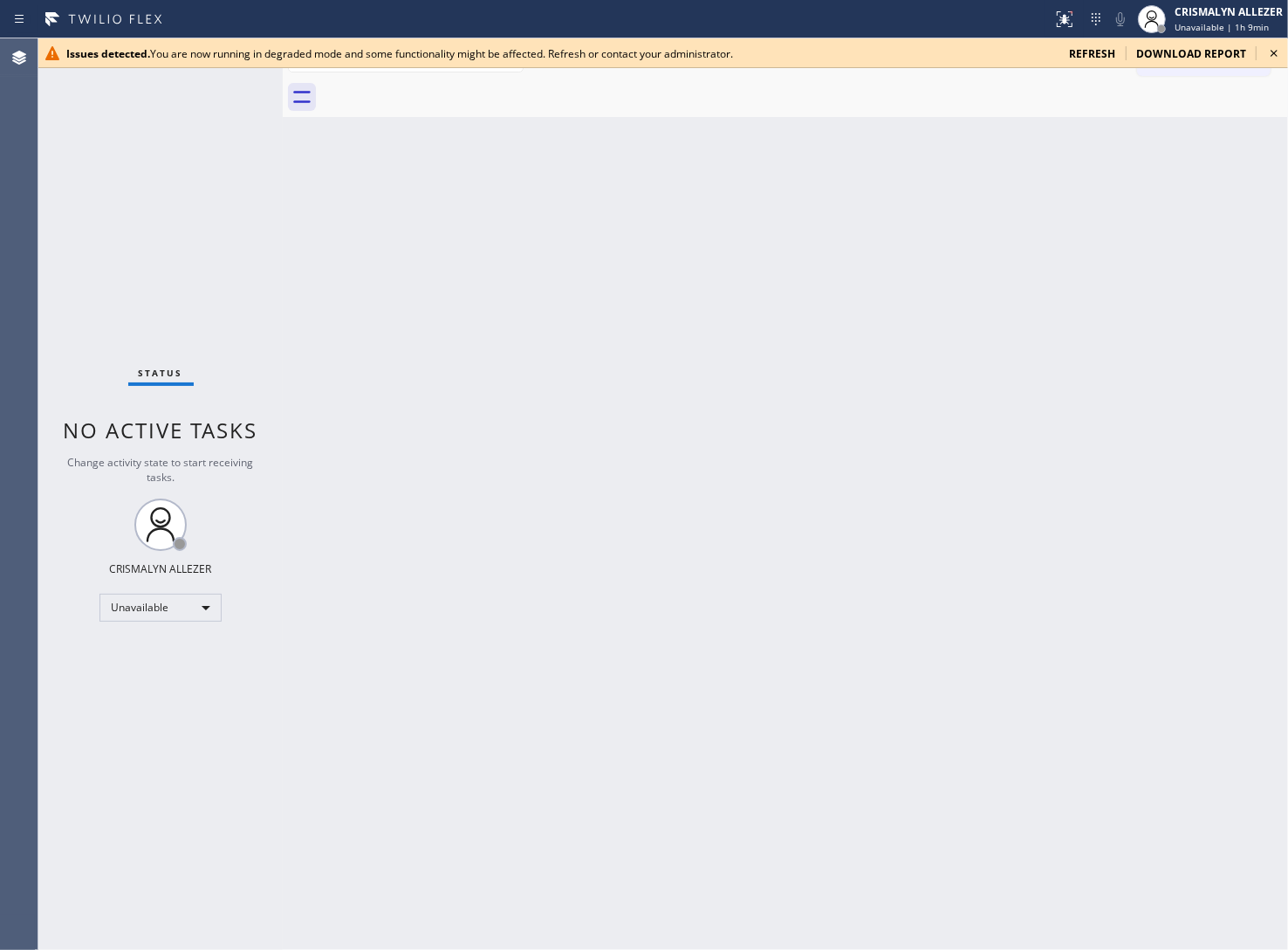
click at [614, 548] on div "Back to Dashboard Change Sender ID Customers Technicians Select a contact Outbo…" at bounding box center [785, 494] width 1006 height 911
click at [1095, 57] on span "refresh" at bounding box center [1093, 54] width 46 height 15
click at [1005, 384] on div "Back to Dashboard Change Sender ID Customers Technicians Select a contact Outbo…" at bounding box center [785, 494] width 1006 height 911
click at [1102, 53] on span "refresh" at bounding box center [1093, 54] width 46 height 15
click at [240, 736] on div "Status No active tasks Change activity state to start receiving tasks. CRISMALY…" at bounding box center [160, 494] width 244 height 911
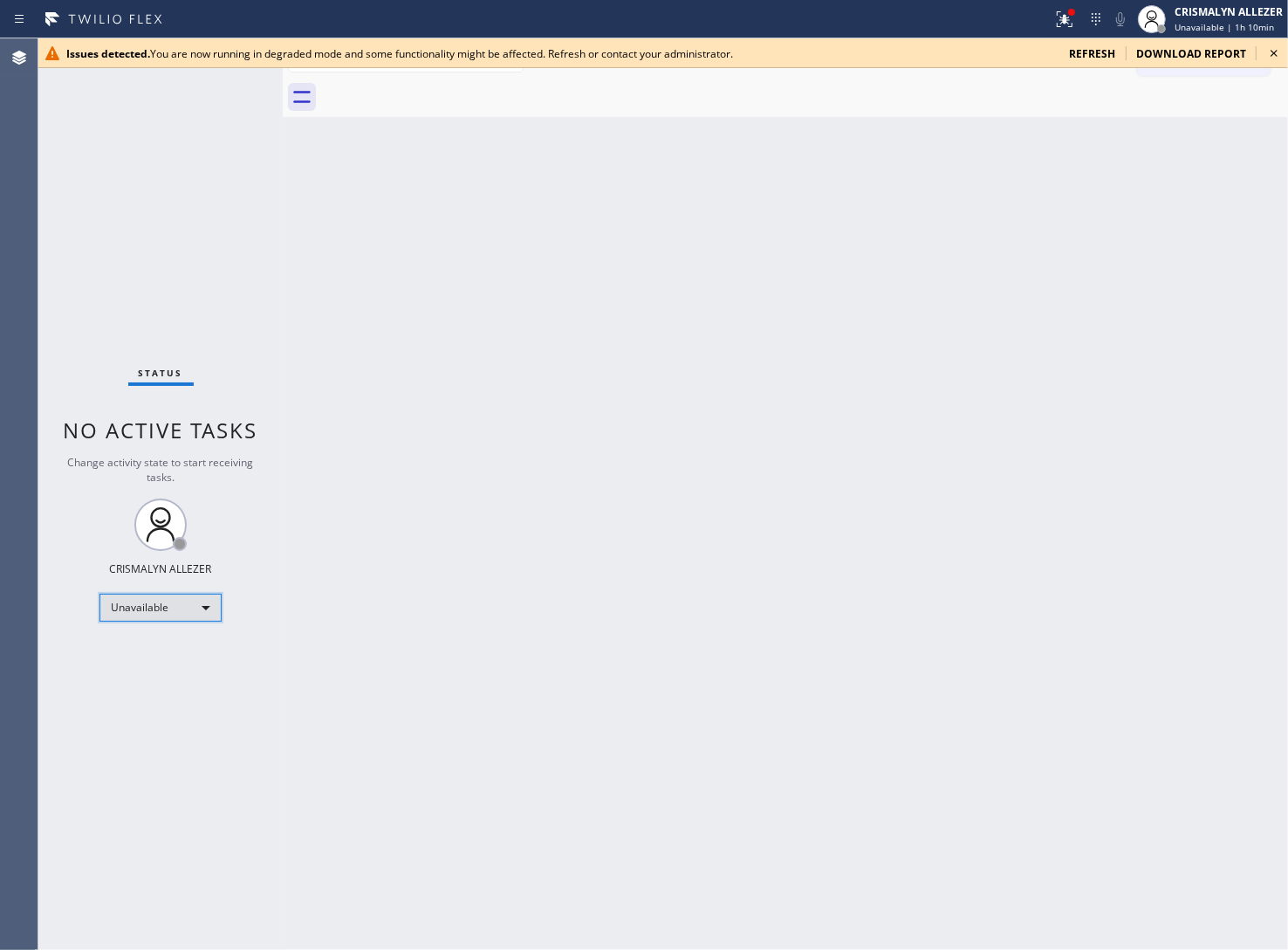
click at [199, 611] on div "Unavailable" at bounding box center [160, 607] width 122 height 28
click at [172, 631] on li "Offline" at bounding box center [159, 631] width 119 height 21
click at [1231, 23] on div "Offline | 1s" at bounding box center [1229, 27] width 108 height 12
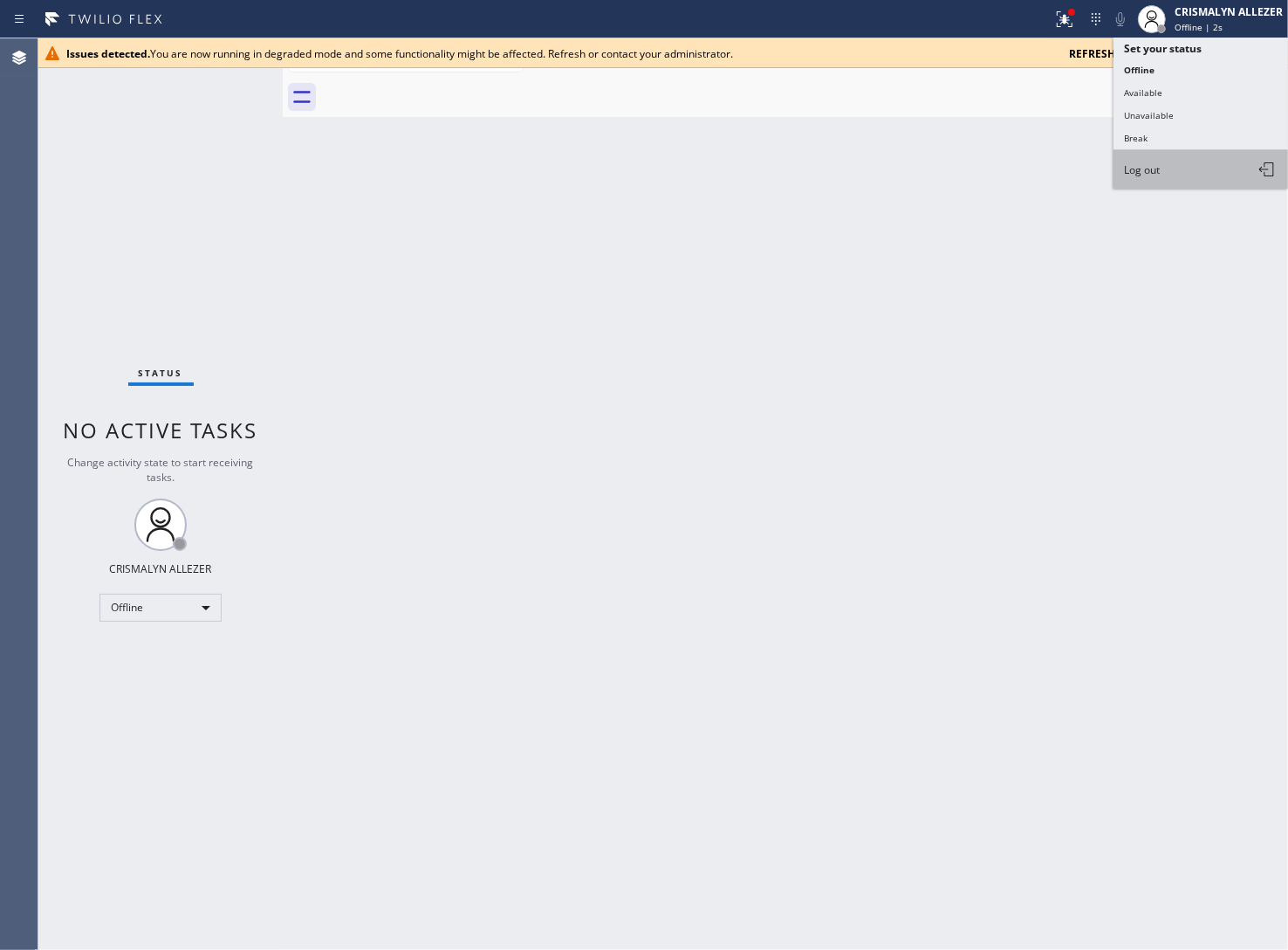
click at [1202, 163] on button "Log out" at bounding box center [1201, 169] width 175 height 38
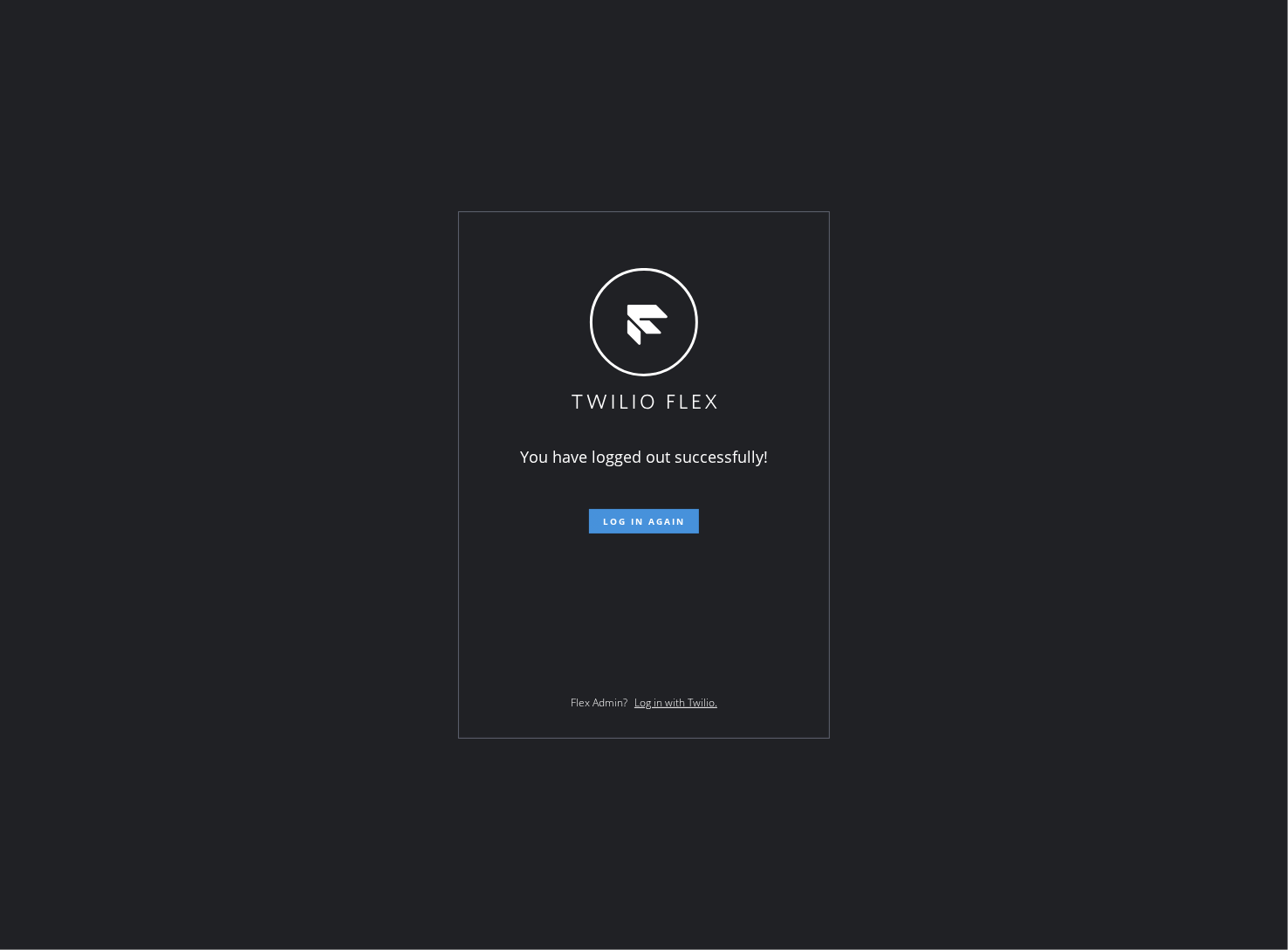
click at [633, 519] on span "Log in again" at bounding box center [644, 520] width 82 height 12
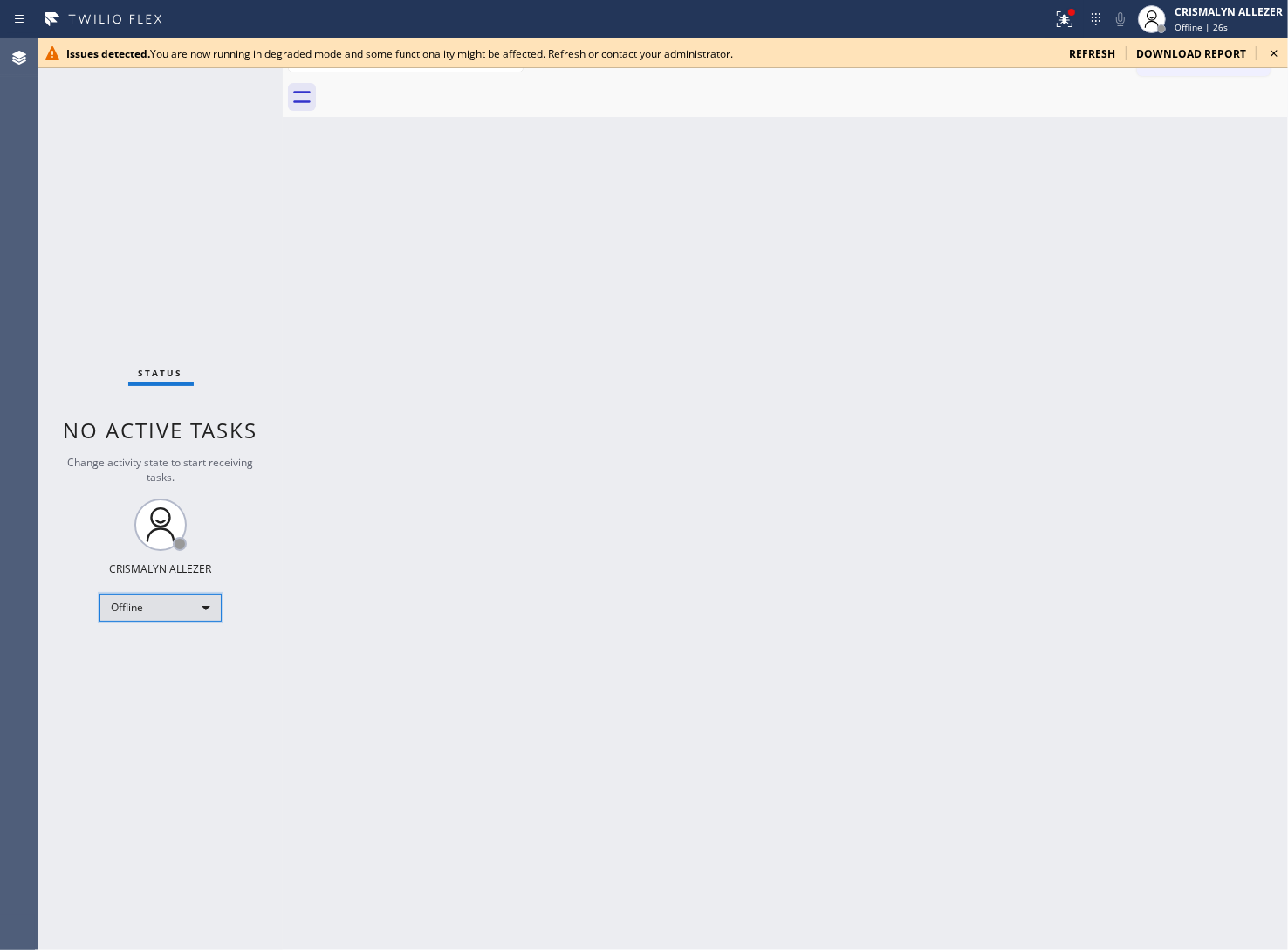
click at [204, 603] on div "Offline" at bounding box center [160, 607] width 122 height 28
click at [185, 672] on li "Unavailable" at bounding box center [159, 675] width 119 height 21
click at [1095, 51] on span "refresh" at bounding box center [1093, 54] width 46 height 15
click at [631, 503] on div "Back to Dashboard Change Sender ID Customers Technicians Select a contact Outbo…" at bounding box center [785, 494] width 1006 height 911
click at [692, 608] on div "Back to Dashboard Change Sender ID Customers Technicians Select a contact Outbo…" at bounding box center [785, 494] width 1006 height 911
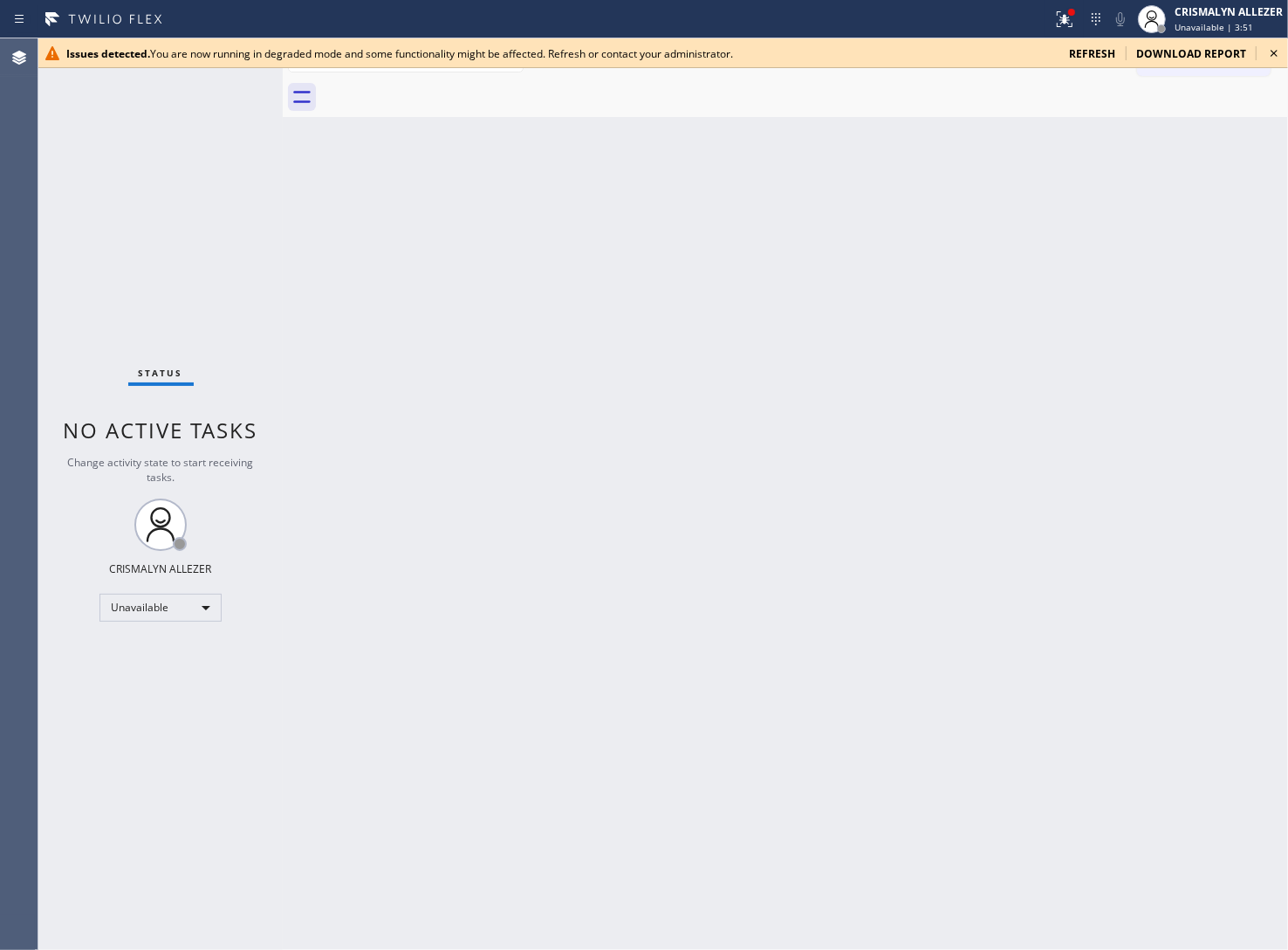
click at [650, 412] on div "Back to Dashboard Change Sender ID Customers Technicians Select a contact Outbo…" at bounding box center [785, 494] width 1006 height 911
drag, startPoint x: 1040, startPoint y: 251, endPoint x: 1057, endPoint y: 124, distance: 128.1
click at [1040, 179] on div "Back to Dashboard Change Sender ID Customers Technicians Select a contact Outbo…" at bounding box center [785, 494] width 1006 height 911
click at [1091, 57] on span "refresh" at bounding box center [1093, 54] width 46 height 15
click at [958, 564] on div "Back to Dashboard Change Sender ID Customers Technicians Select a contact Outbo…" at bounding box center [785, 494] width 1006 height 911
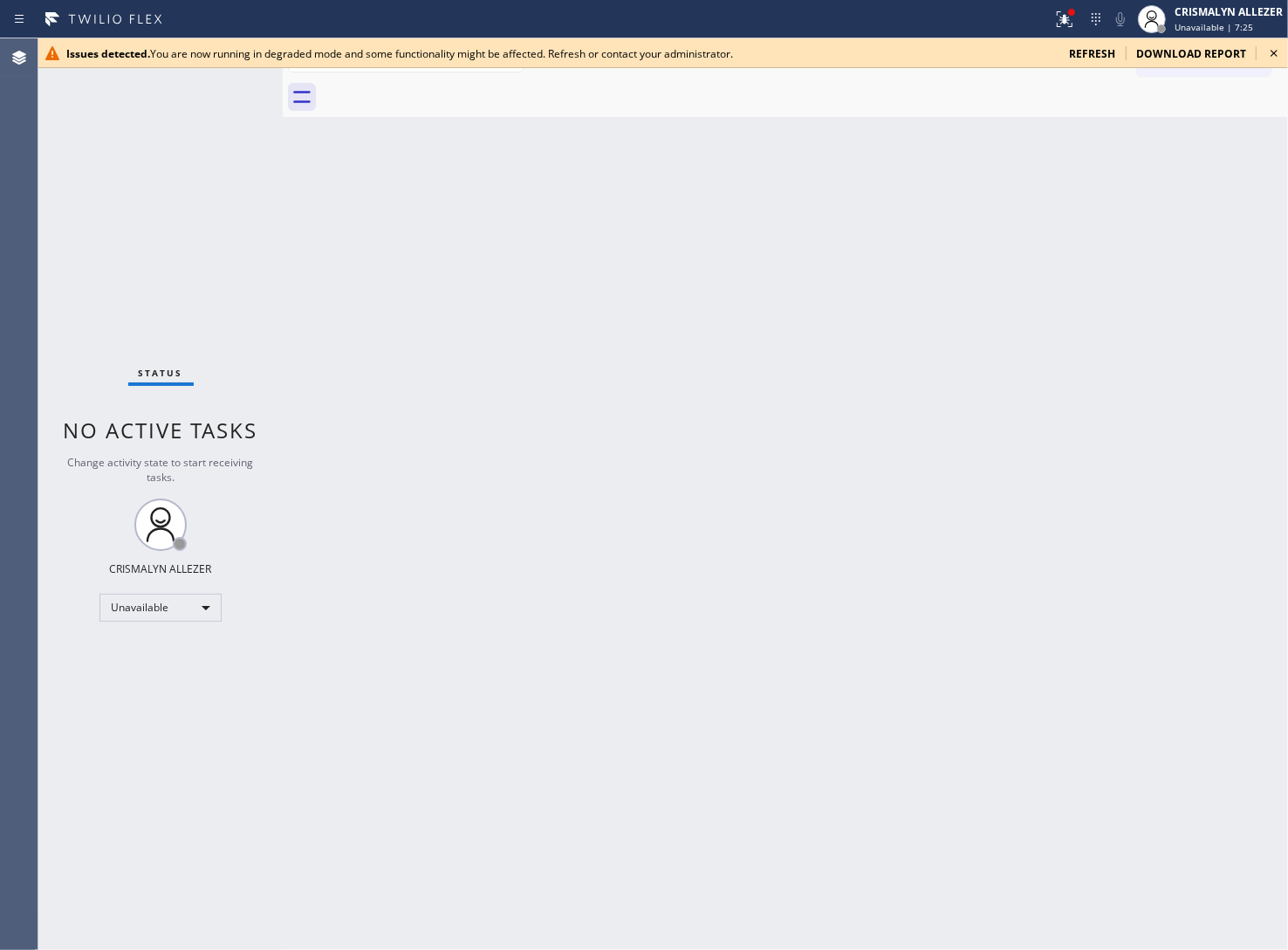
click at [1102, 53] on span "refresh" at bounding box center [1093, 54] width 46 height 15
click at [668, 449] on div "Back to Dashboard Change Sender ID Customers Technicians Select a contact Outbo…" at bounding box center [785, 494] width 1006 height 911
drag, startPoint x: 1001, startPoint y: 316, endPoint x: 1132, endPoint y: 299, distance: 132.1
click at [1004, 316] on div "Back to Dashboard Change Sender ID Customers Technicians Select a contact Outbo…" at bounding box center [785, 494] width 1006 height 911
click at [1193, 266] on div "Back to Dashboard Change Sender ID Customers Technicians Select a contact Outbo…" at bounding box center [785, 494] width 1006 height 911
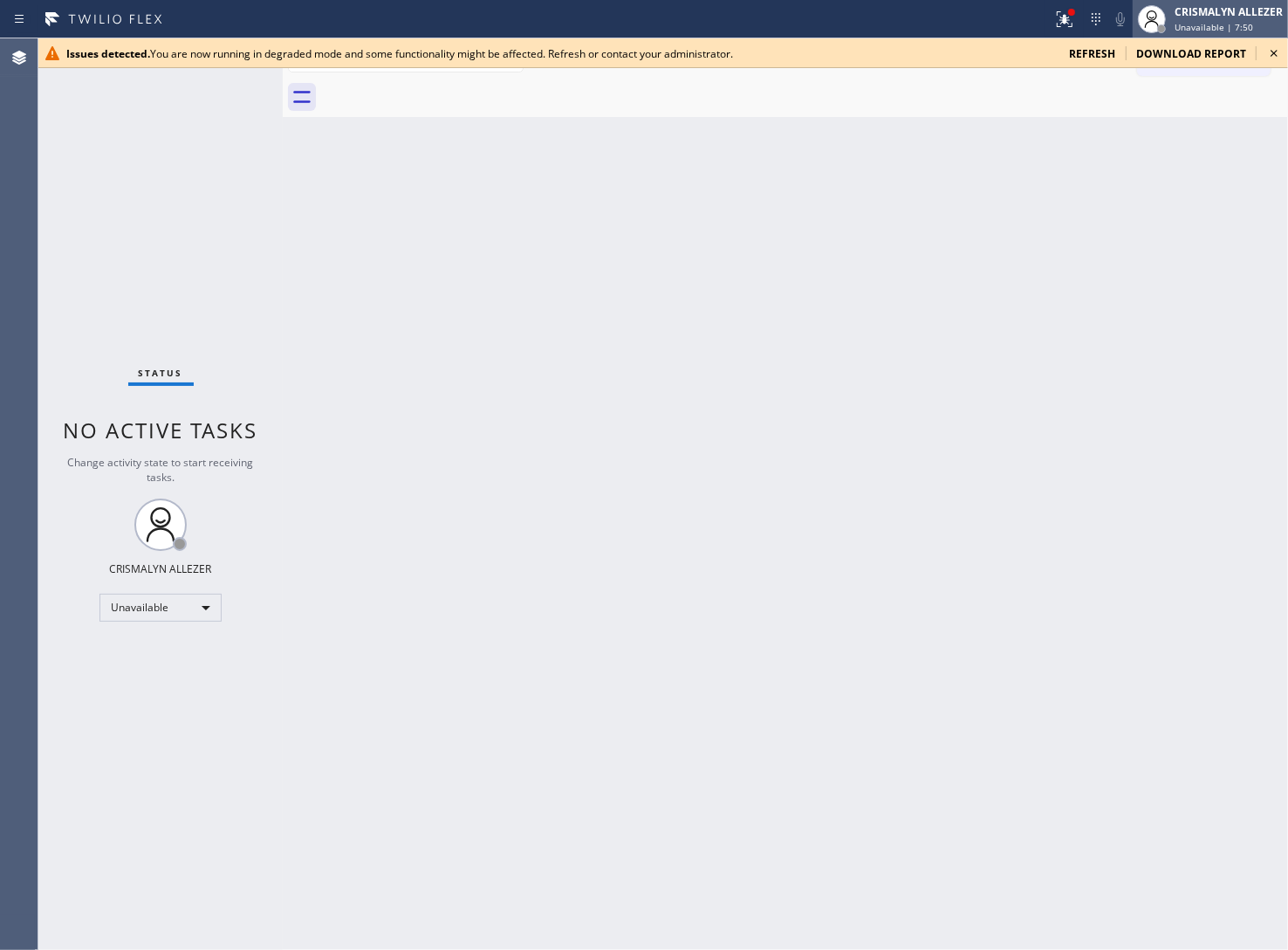
click at [1180, 19] on div "CRISMALYN ALLEZER" at bounding box center [1229, 12] width 108 height 15
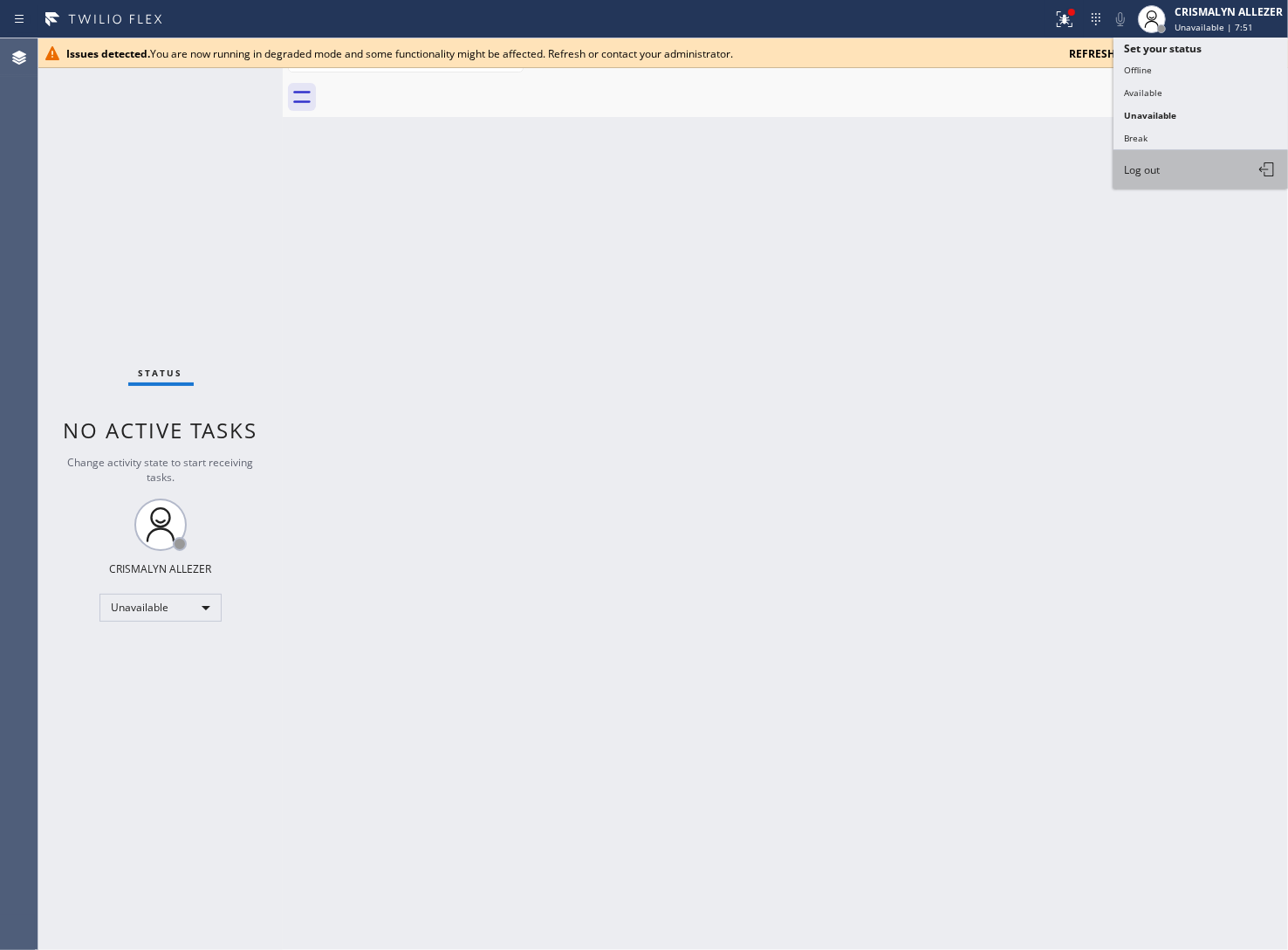
click at [1150, 175] on span "Log out" at bounding box center [1142, 169] width 36 height 15
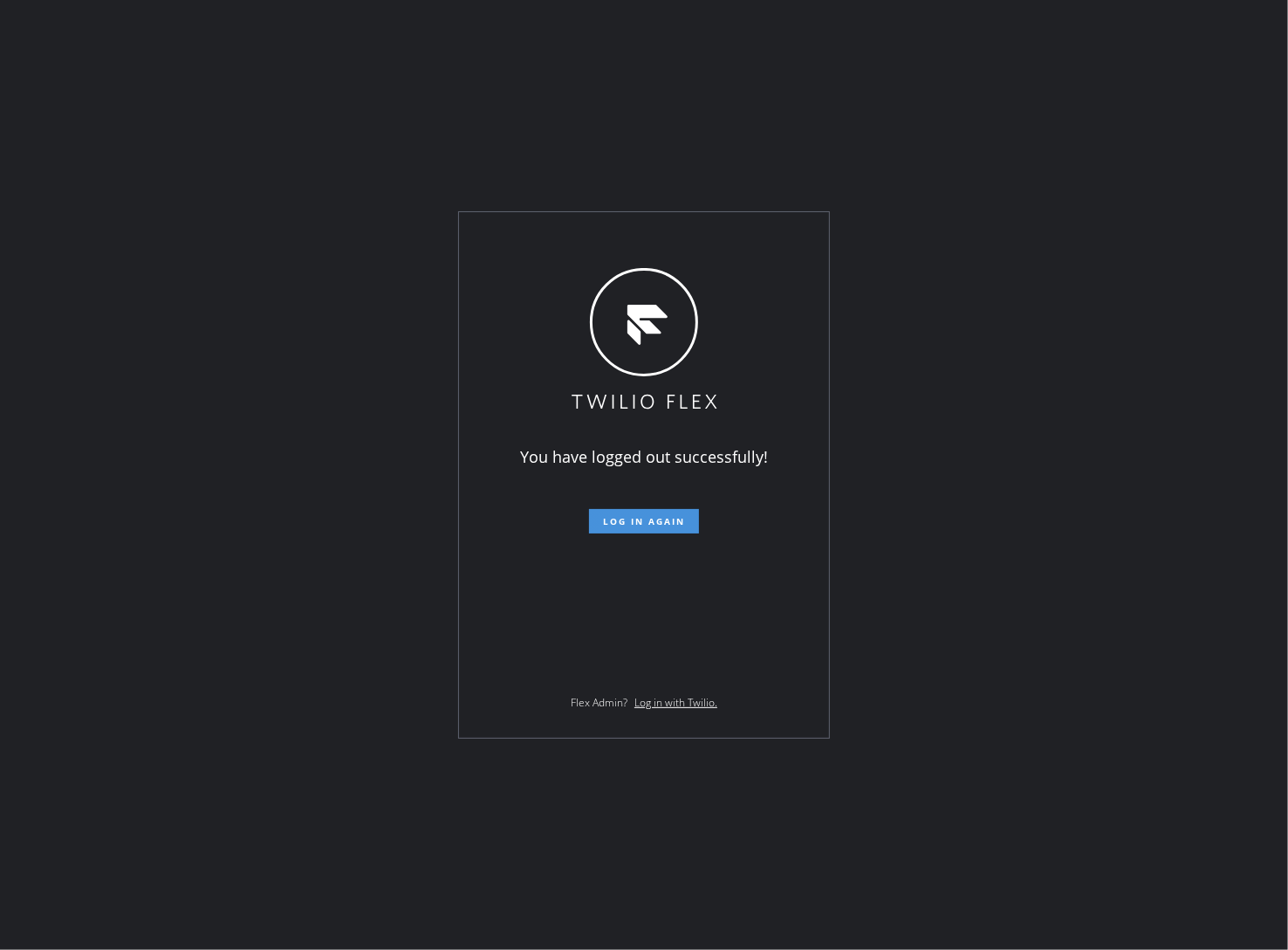
click at [669, 528] on button "Log in again" at bounding box center [644, 521] width 110 height 24
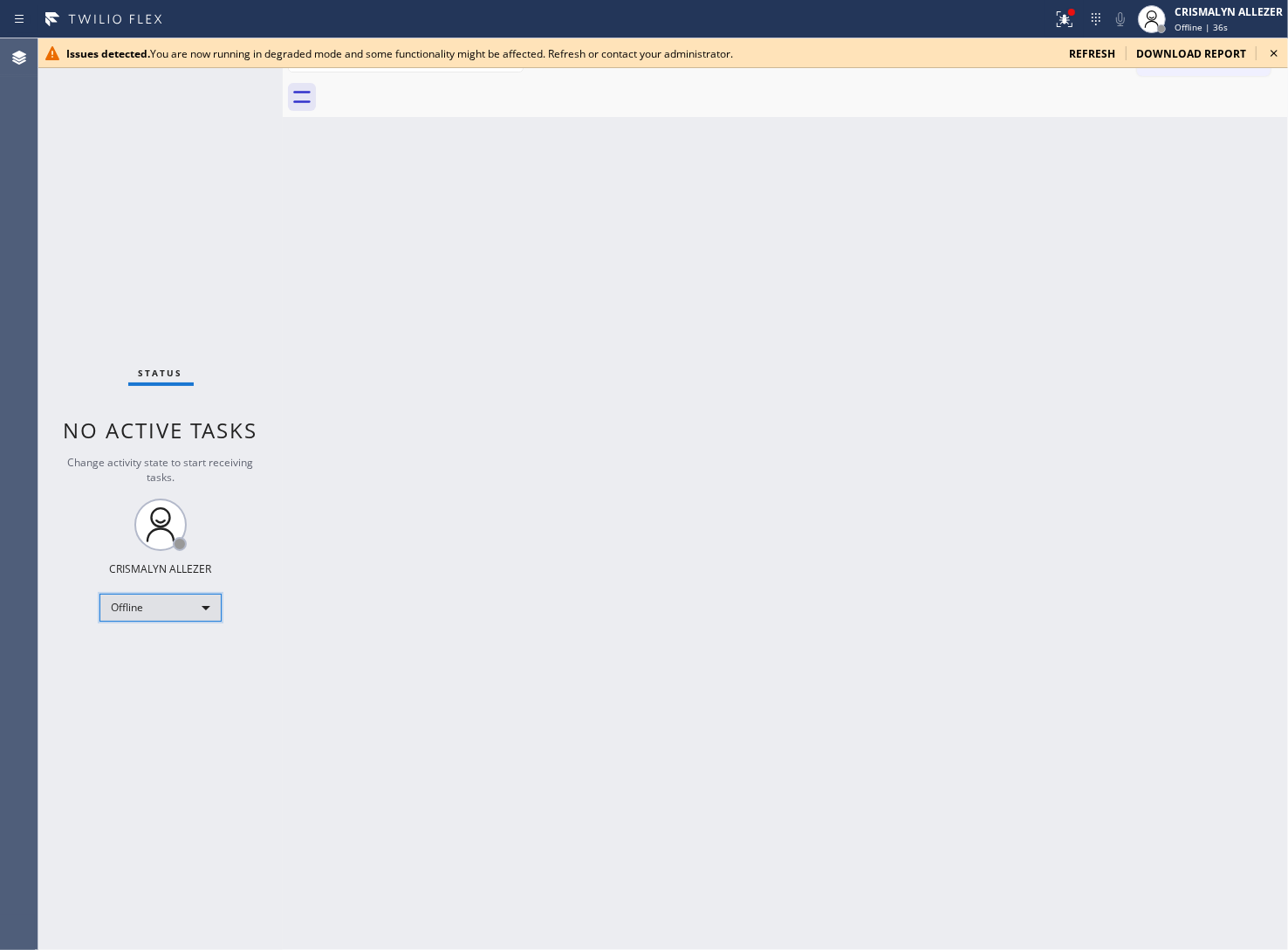
click at [198, 608] on div "Offline" at bounding box center [160, 607] width 122 height 28
click at [170, 681] on li "Unavailable" at bounding box center [159, 675] width 119 height 21
click at [914, 411] on div "Back to Dashboard Change Sender ID Customers Technicians Select a contact Outbo…" at bounding box center [785, 494] width 1006 height 911
click at [1050, 569] on div "Back to Dashboard Change Sender ID Customers Technicians Select a contact Outbo…" at bounding box center [785, 494] width 1006 height 911
click at [970, 780] on div "Back to Dashboard Change Sender ID Customers Technicians Select a contact Outbo…" at bounding box center [785, 494] width 1006 height 911
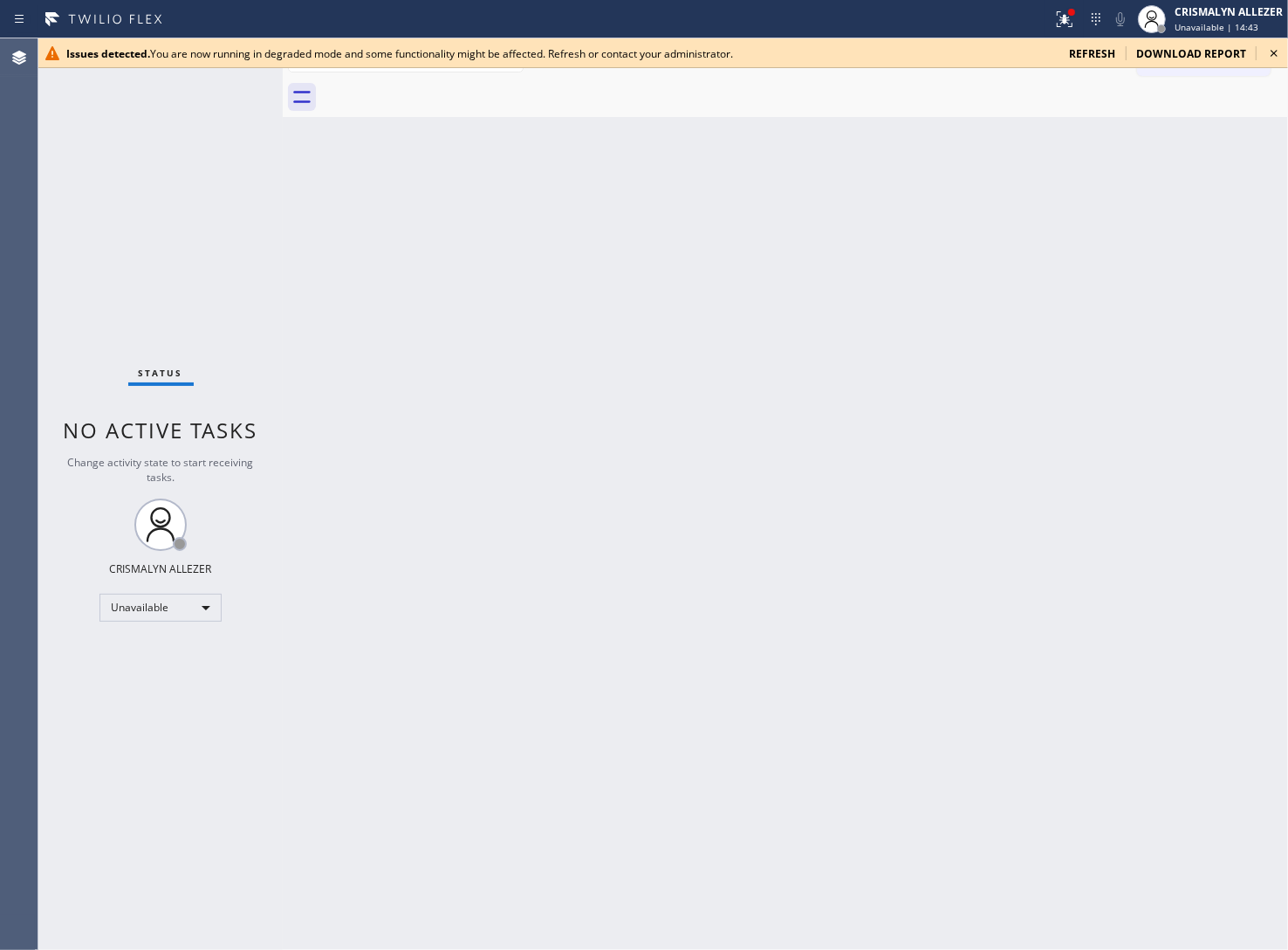
click at [1094, 48] on span "refresh" at bounding box center [1093, 54] width 46 height 15
click at [1102, 55] on span "refresh" at bounding box center [1093, 54] width 46 height 15
click at [201, 616] on div "Unavailable" at bounding box center [160, 607] width 122 height 28
click at [173, 691] on li "Break" at bounding box center [159, 697] width 119 height 21
click at [197, 614] on div "Break" at bounding box center [160, 607] width 122 height 28
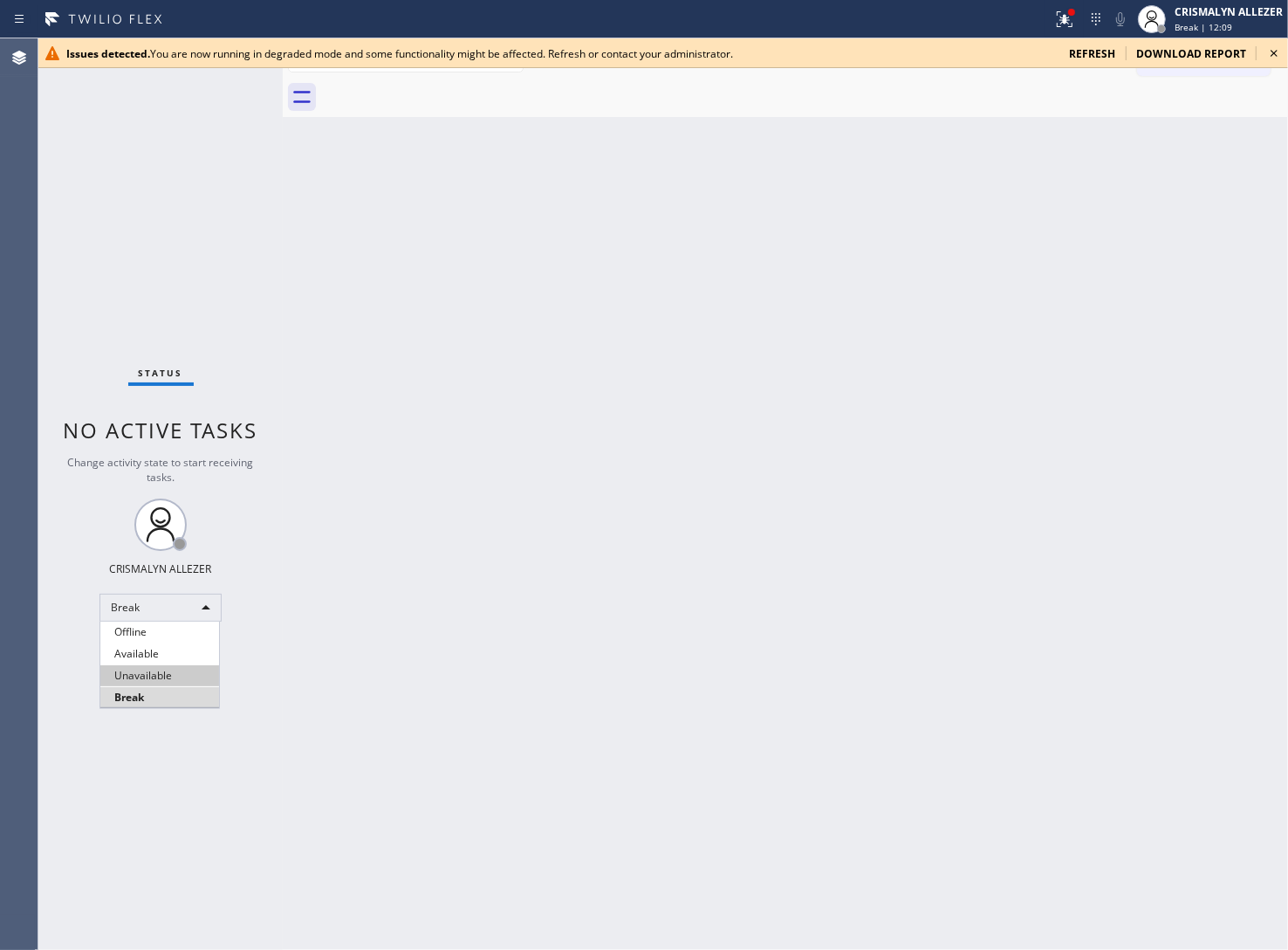
click at [175, 677] on li "Unavailable" at bounding box center [159, 675] width 119 height 21
click at [611, 364] on div "Back to Dashboard Change Sender ID Customers Technicians Select a contact Outbo…" at bounding box center [785, 494] width 1006 height 911
click at [1087, 44] on div "Issues detected. You are now running in degraded mode and some functionality mi…" at bounding box center [663, 53] width 1250 height 30
click at [1100, 54] on span "refresh" at bounding box center [1093, 54] width 46 height 15
